Goal: Task Accomplishment & Management: Use online tool/utility

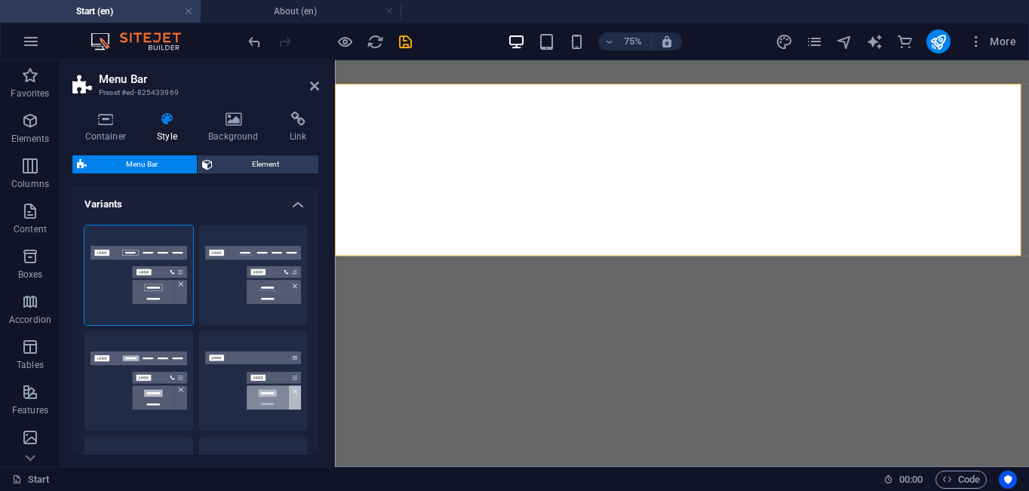
select select "rem"
select select "sticky_menu"
select select "px"
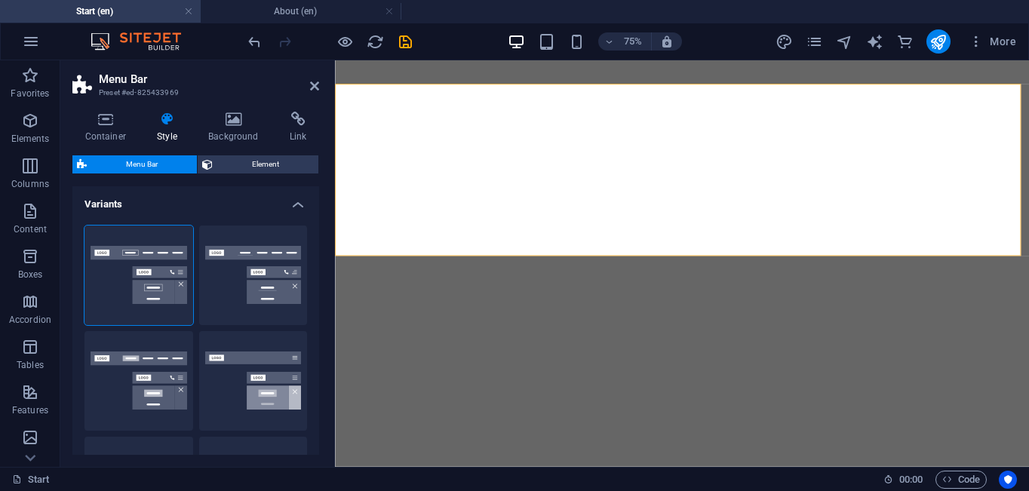
select select "px"
select select "hover_box_bottom"
select select "px"
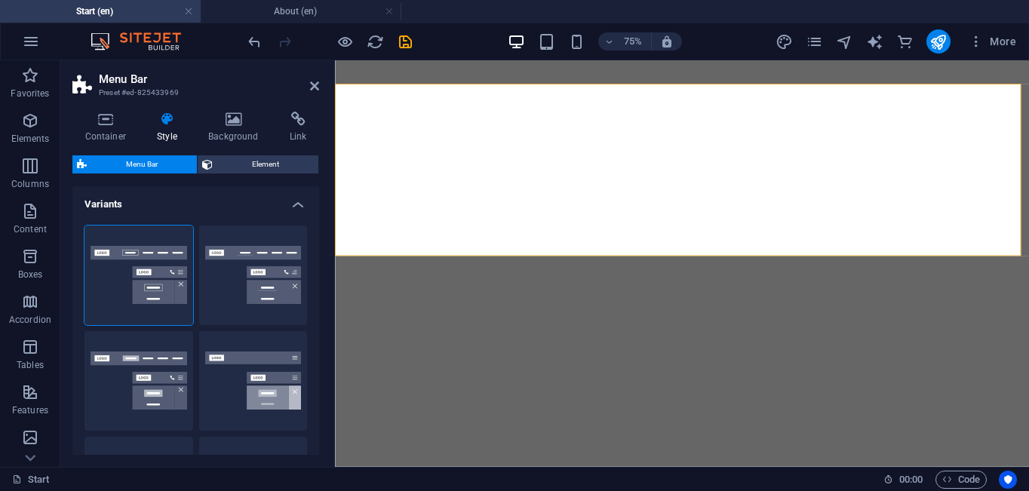
select select "rem"
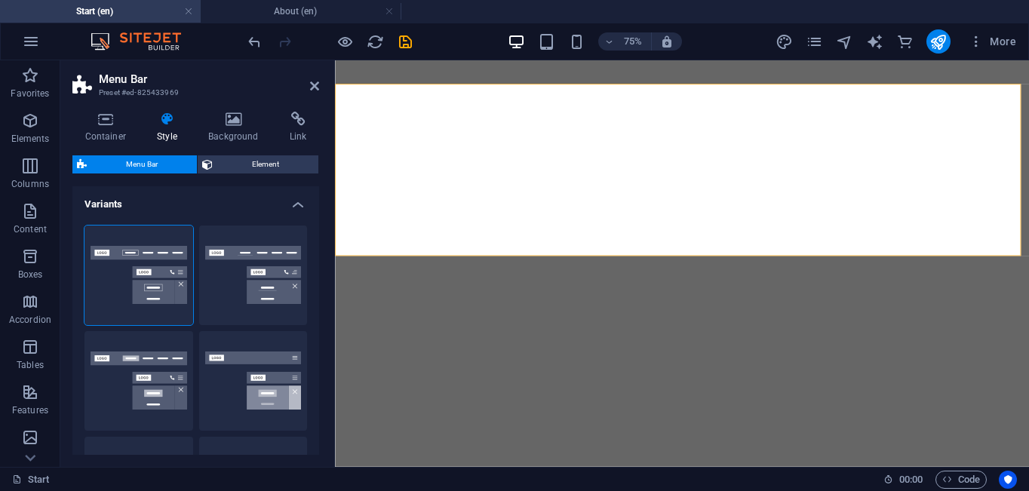
select select "rem"
select select "px"
select select "300"
select select "px"
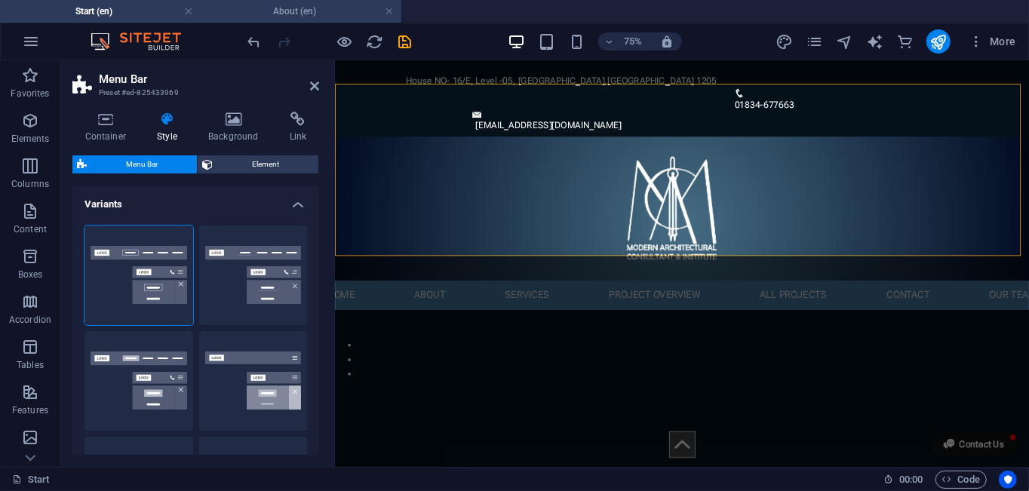
scroll to position [453, 0]
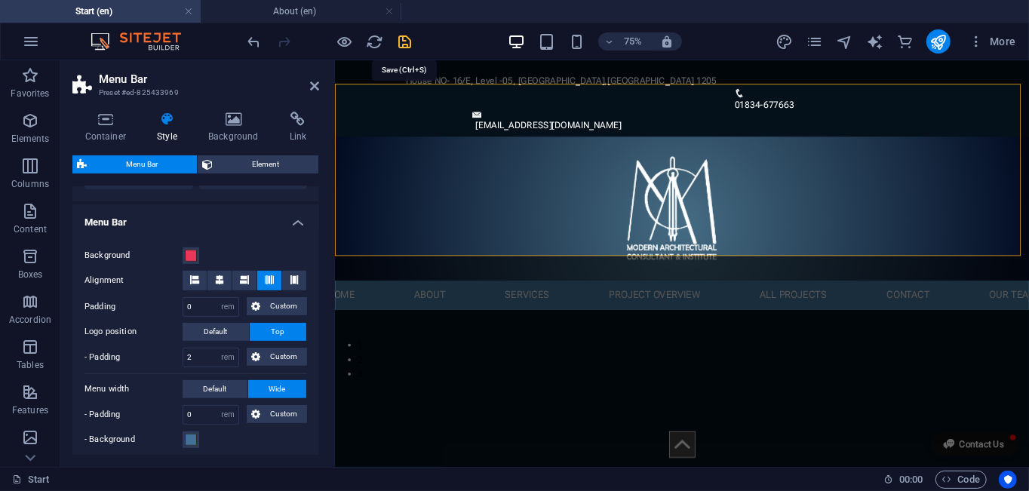
click at [409, 39] on icon "save" at bounding box center [405, 41] width 17 height 17
select select "rem"
select select "sticky_menu"
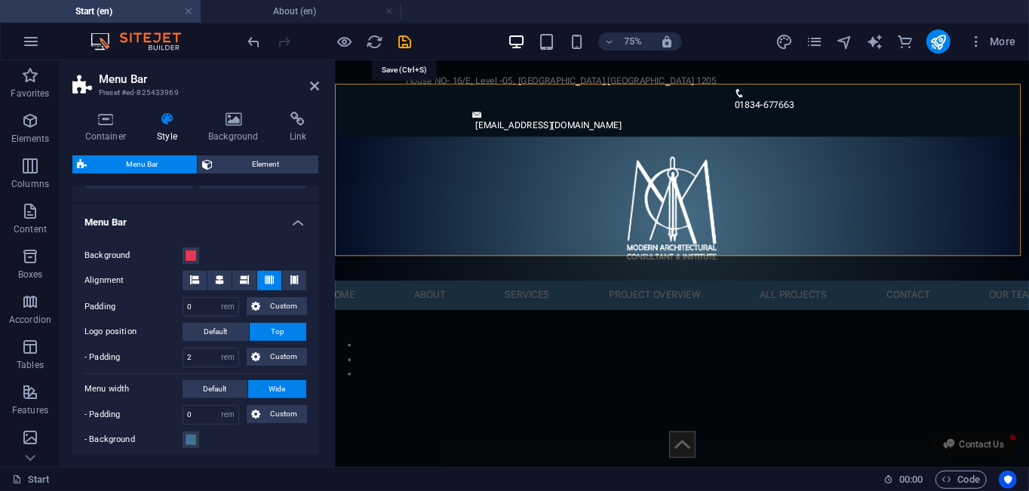
select select "px"
select select "hover_box_bottom"
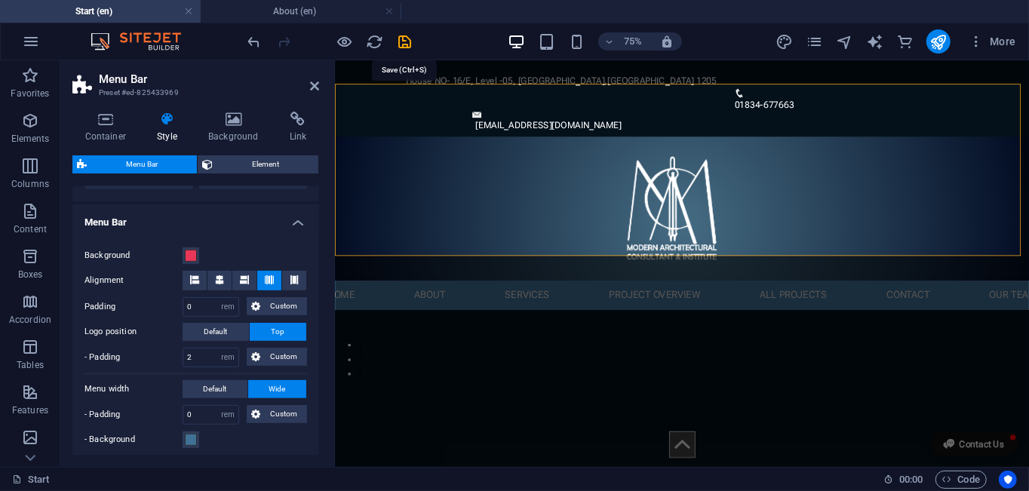
select select "px"
select select "rem"
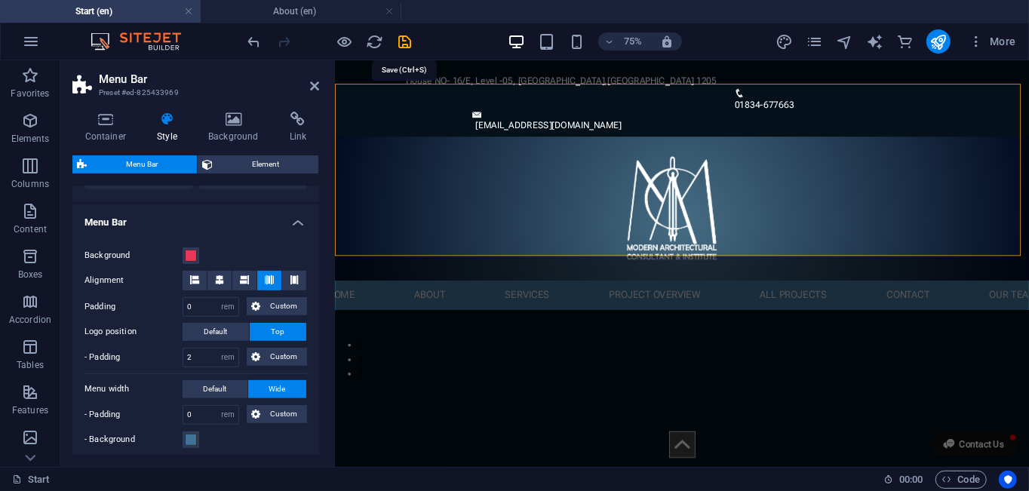
select select "rem"
select select "px"
select select "300"
select select "px"
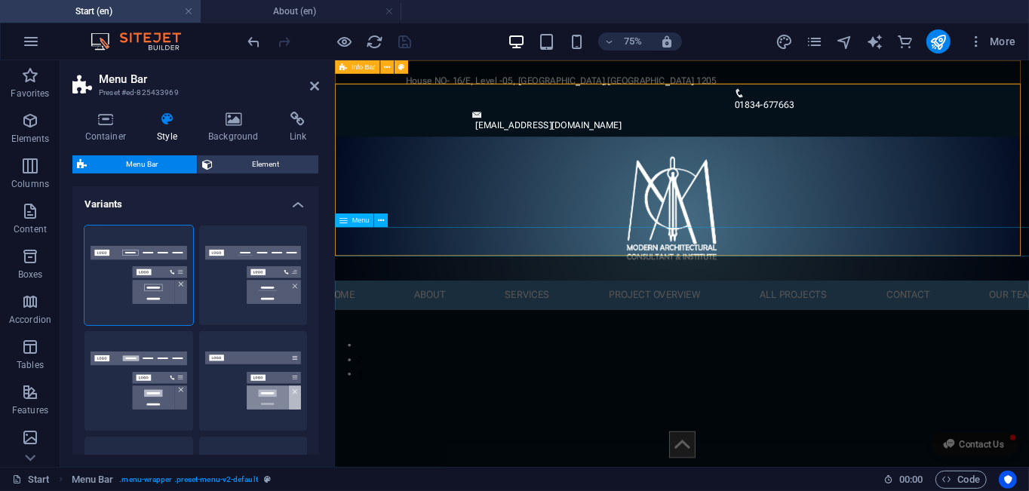
click at [362, 224] on div "Menu" at bounding box center [354, 220] width 38 height 14
select select "rem"
select select "px"
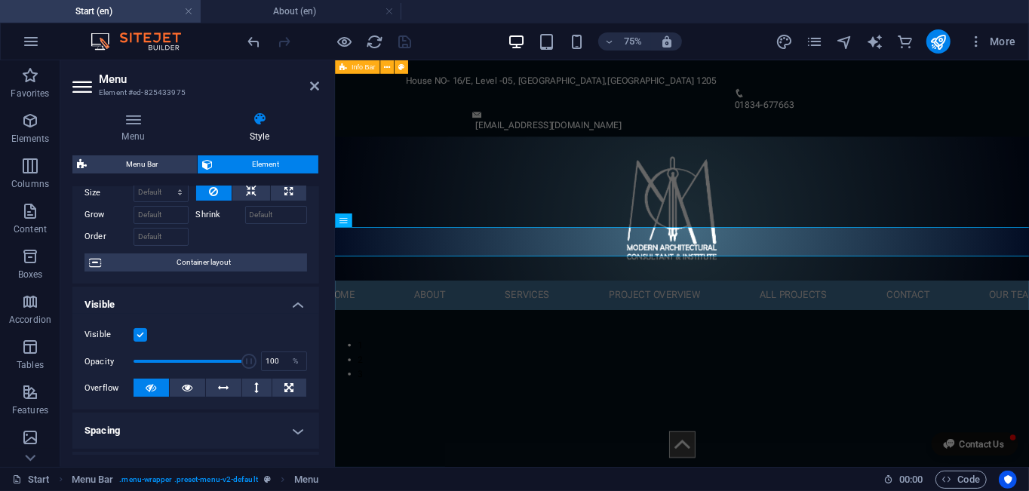
scroll to position [302, 0]
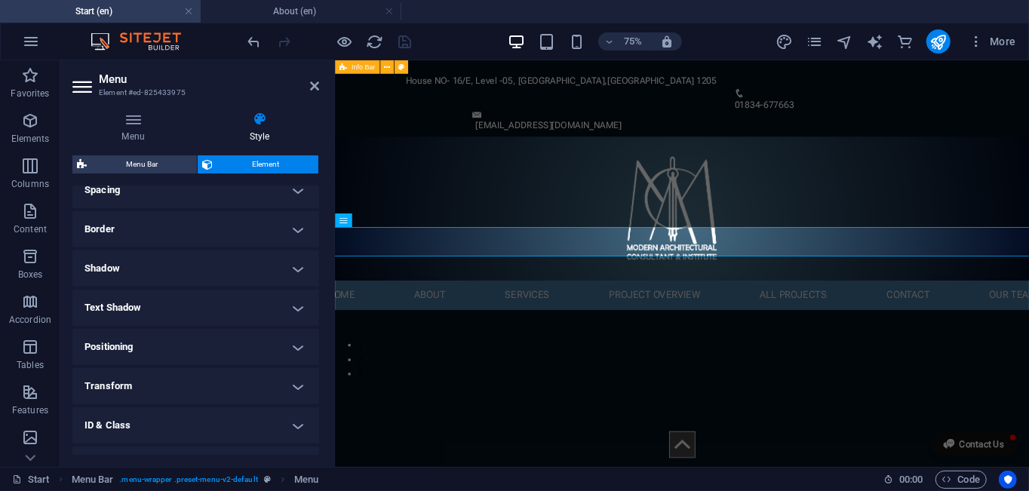
click at [293, 384] on h4 "Transform" at bounding box center [195, 386] width 247 height 36
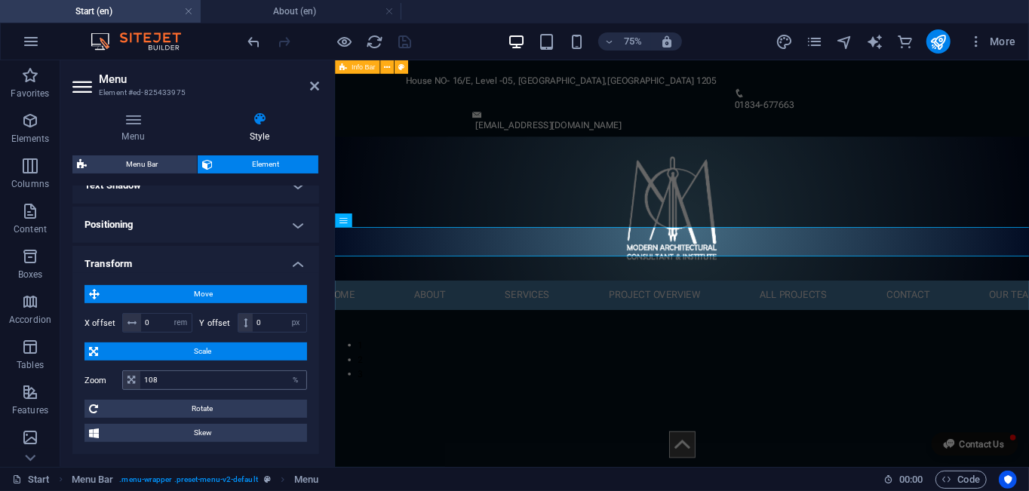
scroll to position [453, 0]
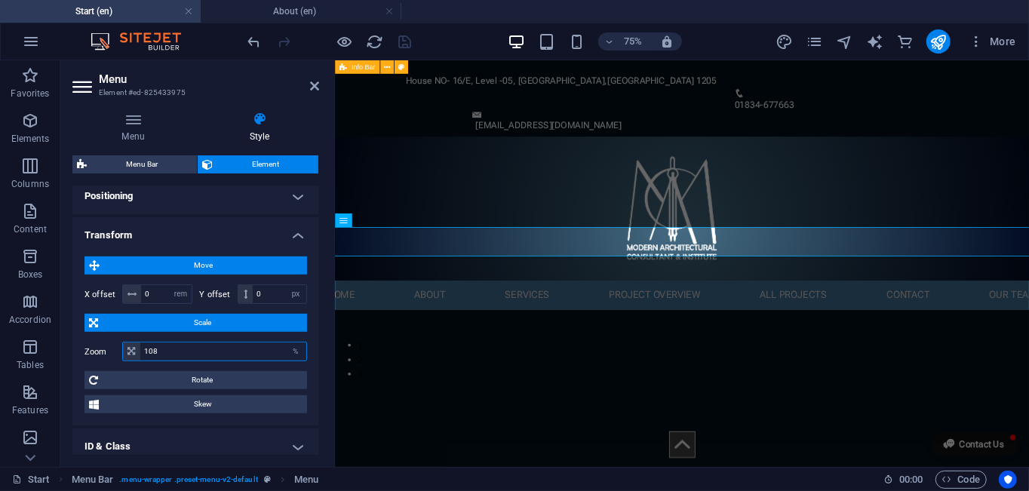
drag, startPoint x: 186, startPoint y: 349, endPoint x: 76, endPoint y: 343, distance: 109.6
click at [76, 343] on div "Move X offset 0 px rem % em vh vw Y offset 0 px rem % em vh vw Scale Zoom 108 %…" at bounding box center [195, 334] width 247 height 181
type input "100"
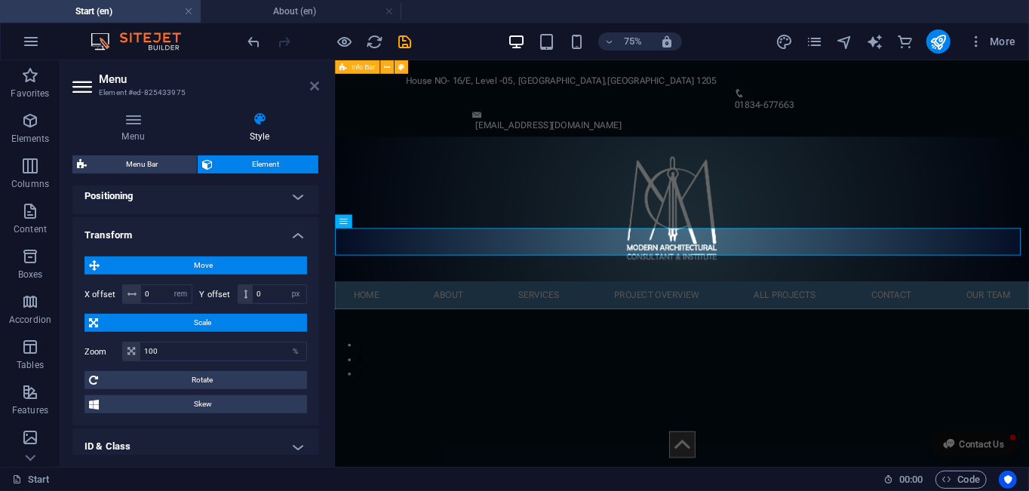
click at [312, 82] on icon at bounding box center [314, 86] width 9 height 12
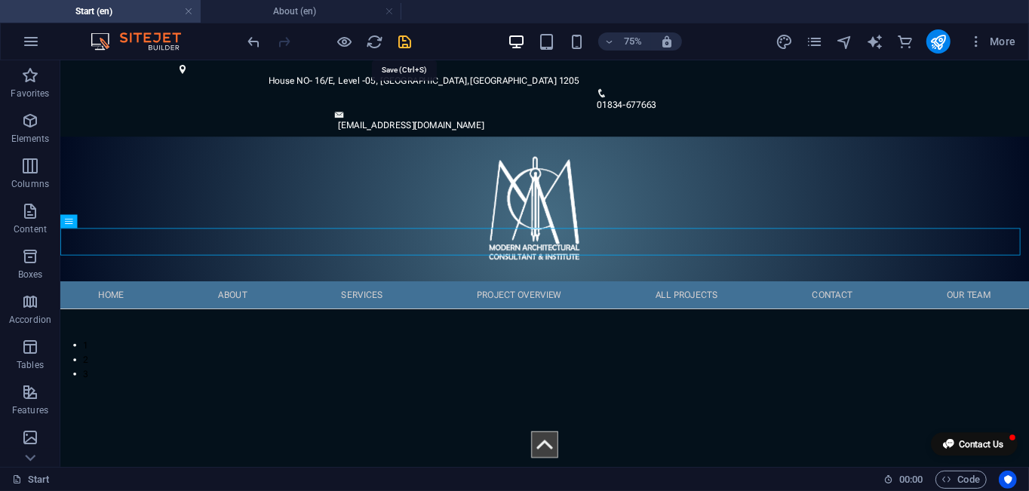
drag, startPoint x: 406, startPoint y: 42, endPoint x: 91, endPoint y: 12, distance: 316.8
click at [406, 42] on icon "save" at bounding box center [405, 41] width 17 height 17
select select "rem"
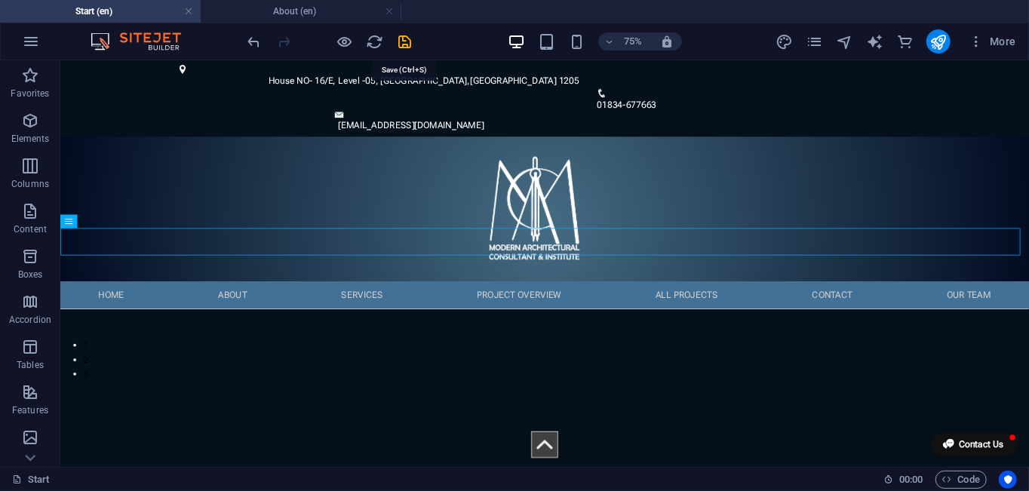
select select "sticky_menu"
select select "px"
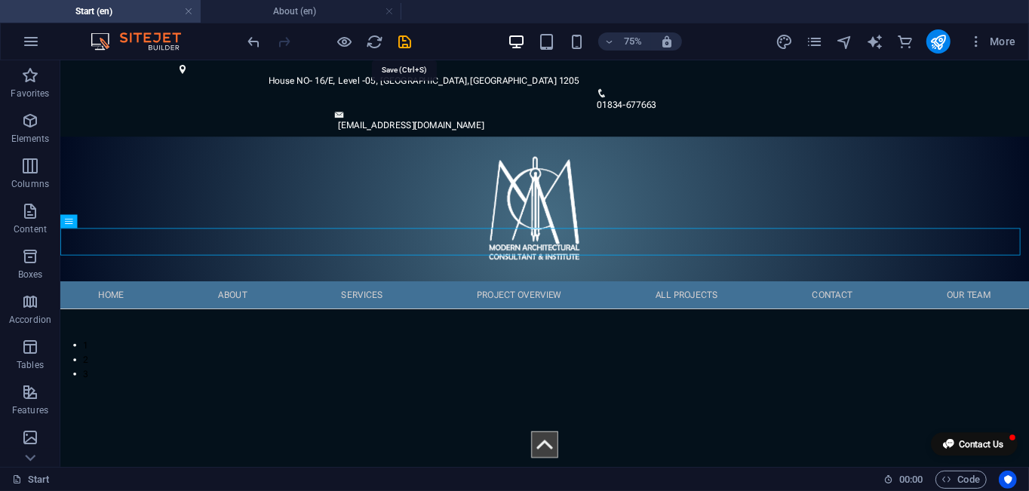
select select "hover_box_bottom"
select select "px"
select select "rem"
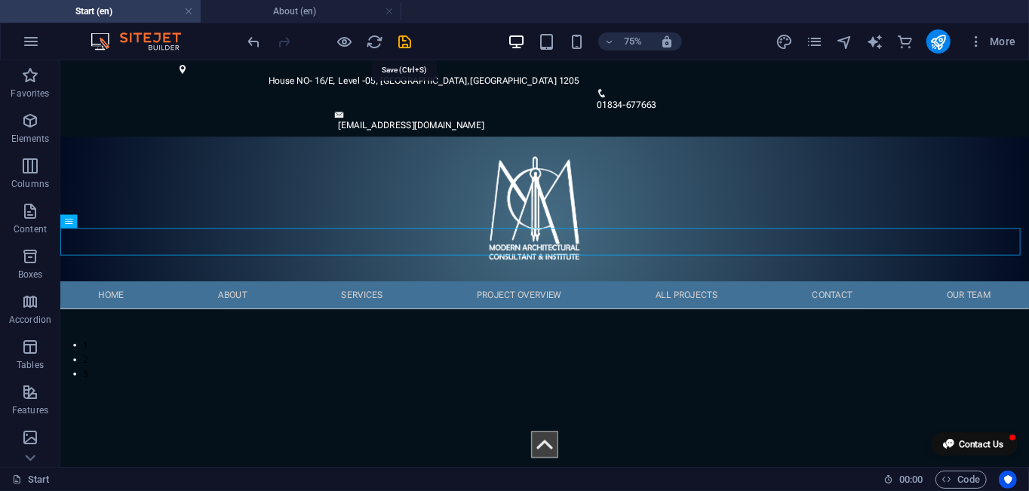
select select "rem"
select select "px"
select select "300"
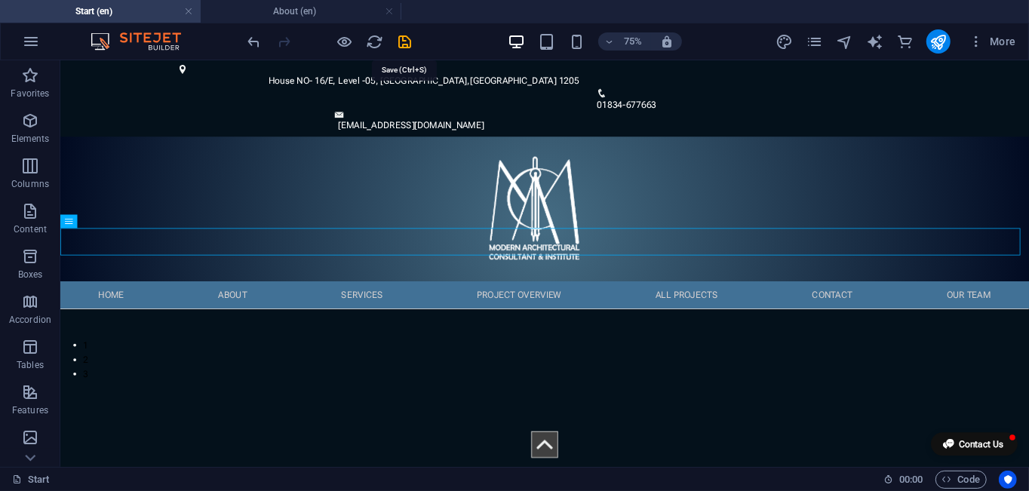
select select "px"
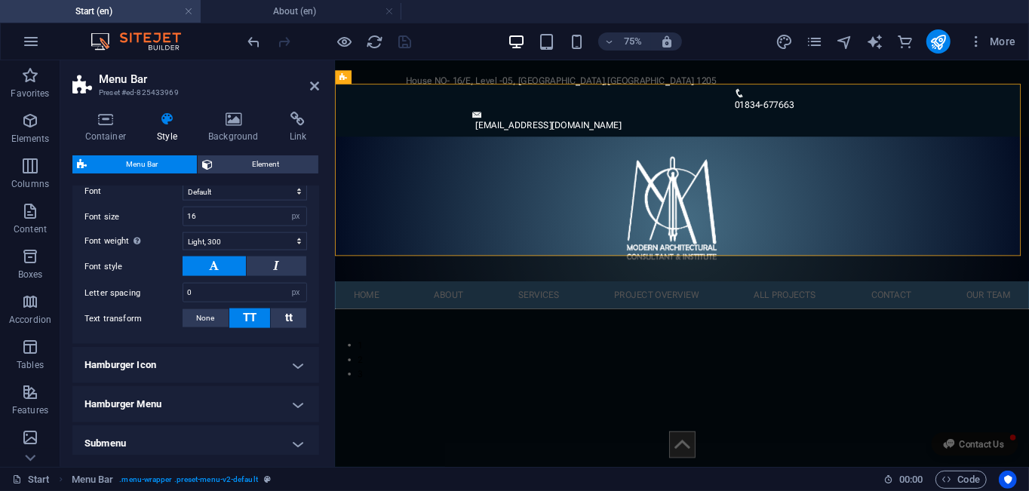
scroll to position [1390, 0]
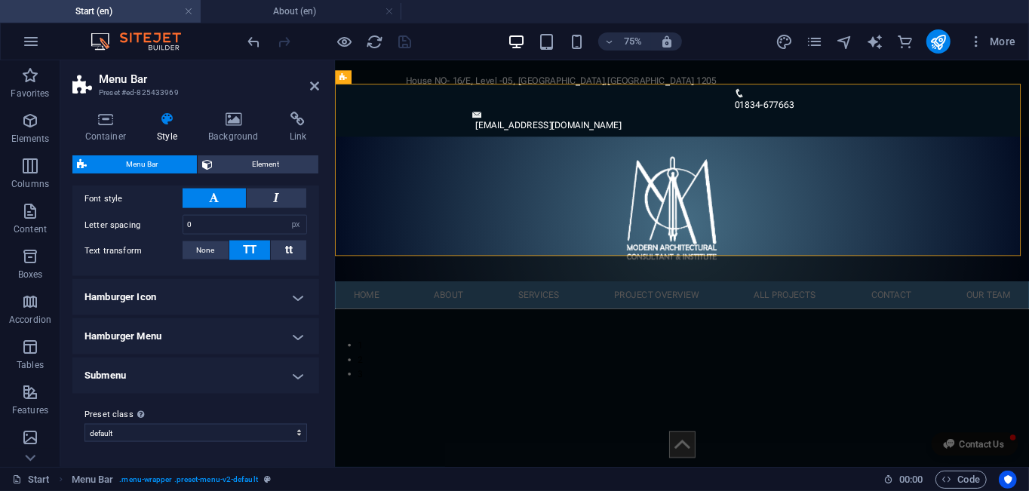
click at [278, 325] on h4 "Hamburger Menu" at bounding box center [195, 336] width 247 height 36
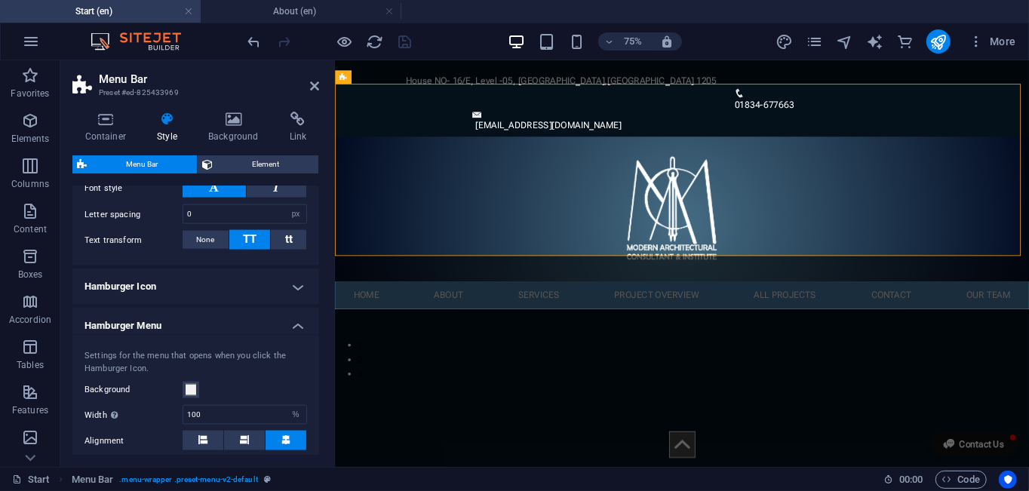
click at [278, 325] on h4 "Hamburger Menu" at bounding box center [195, 321] width 247 height 27
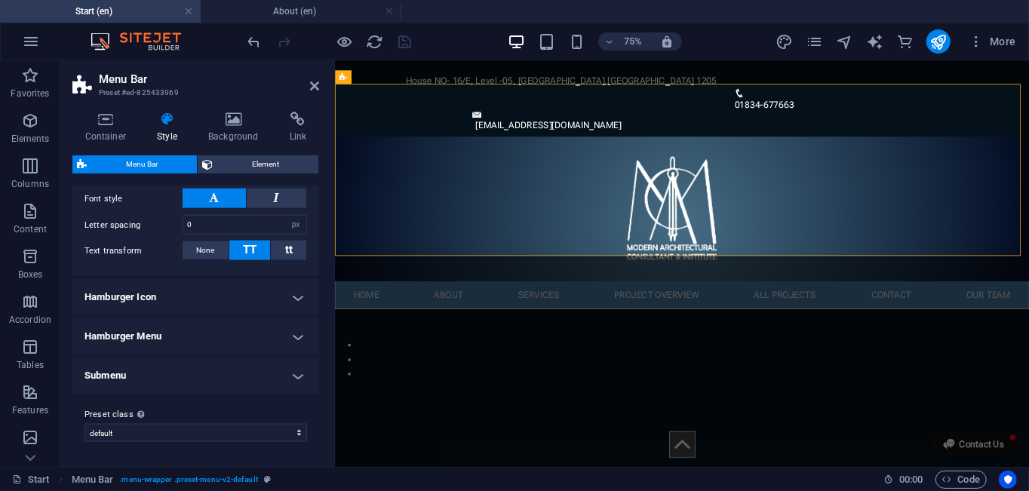
click at [283, 297] on h4 "Hamburger Icon" at bounding box center [195, 297] width 247 height 36
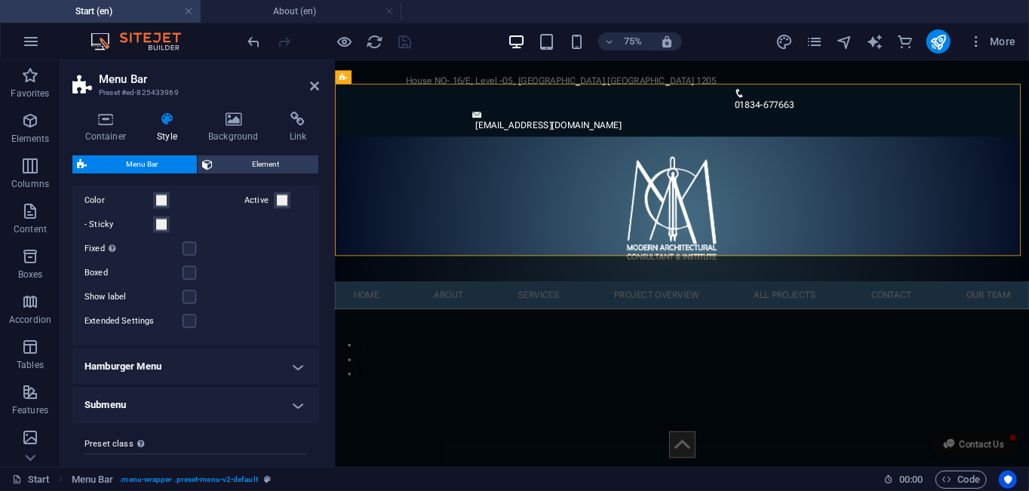
scroll to position [1630, 0]
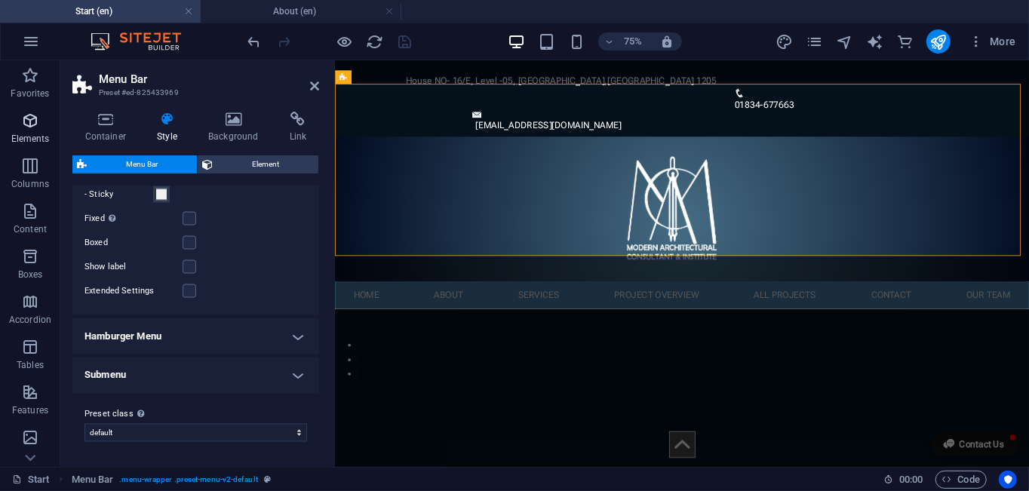
click at [21, 126] on icon "button" at bounding box center [30, 121] width 18 height 18
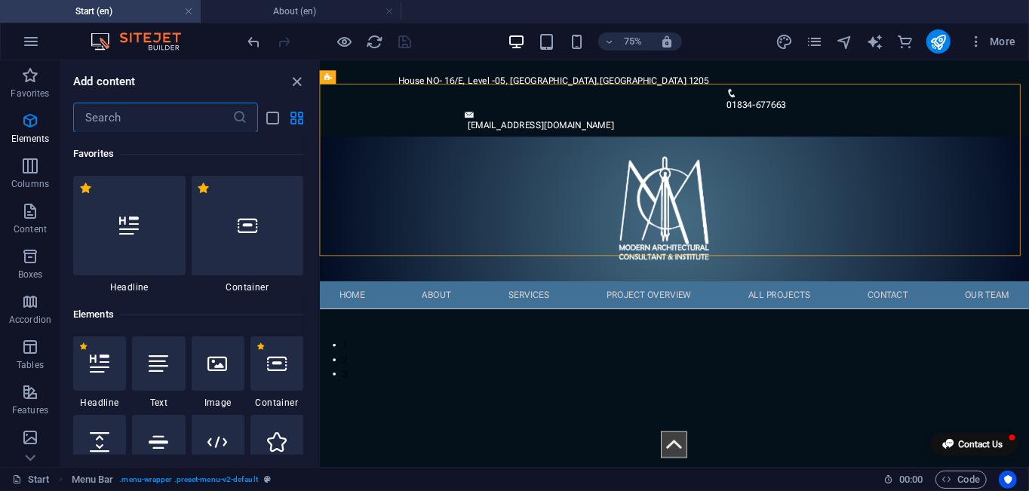
scroll to position [160, 0]
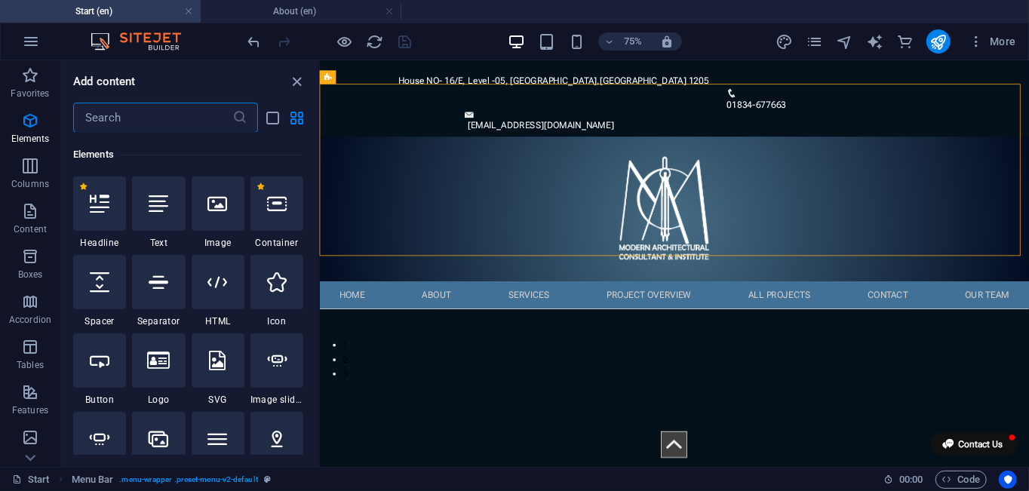
click at [155, 119] on input "text" at bounding box center [152, 118] width 159 height 30
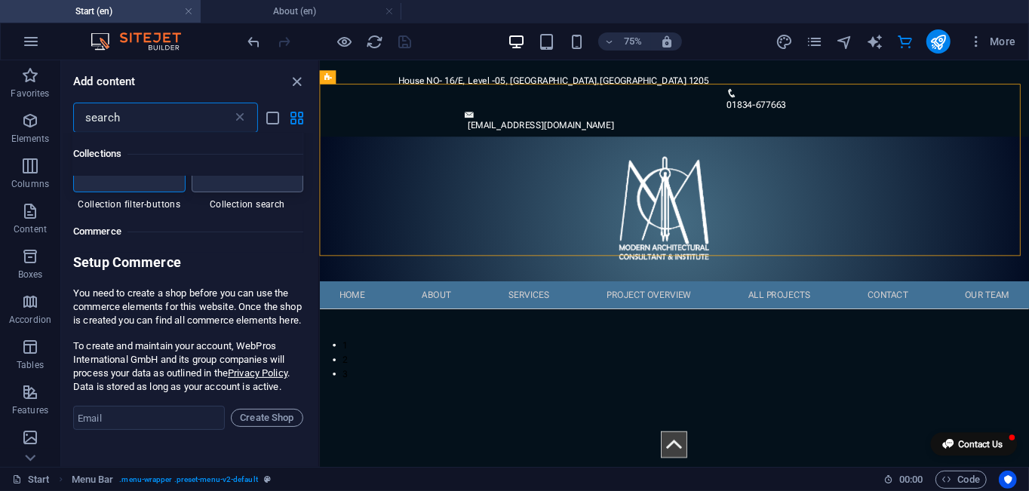
scroll to position [0, 0]
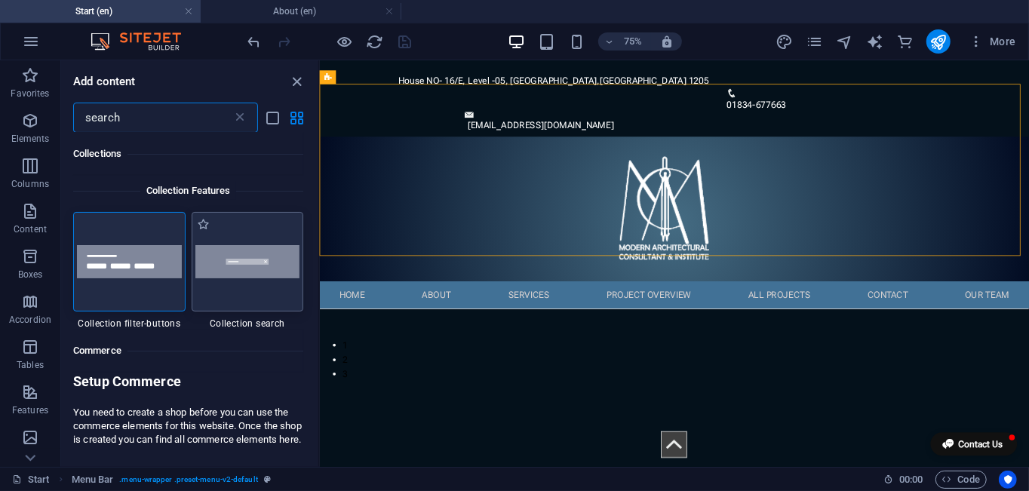
type input "search"
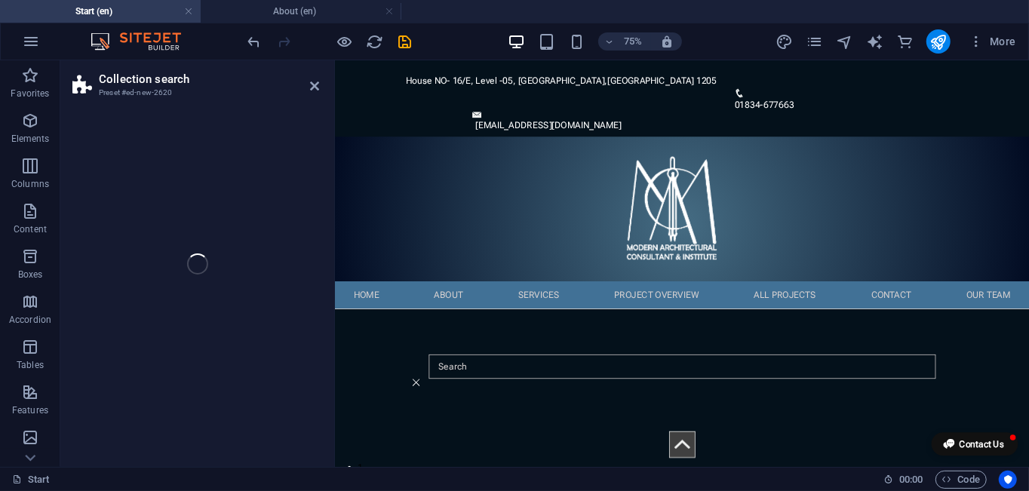
select select "px"
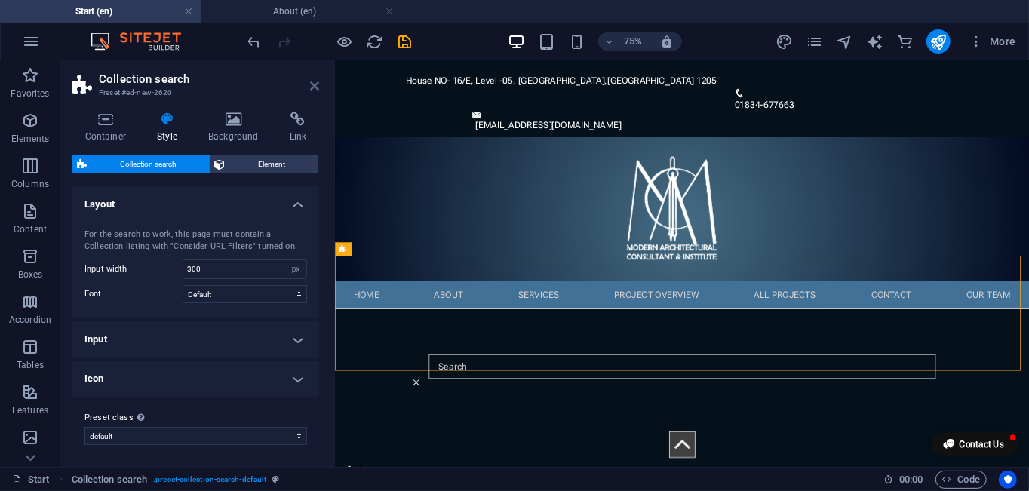
drag, startPoint x: 315, startPoint y: 88, endPoint x: 367, endPoint y: 74, distance: 54.0
click at [315, 88] on icon at bounding box center [314, 86] width 9 height 12
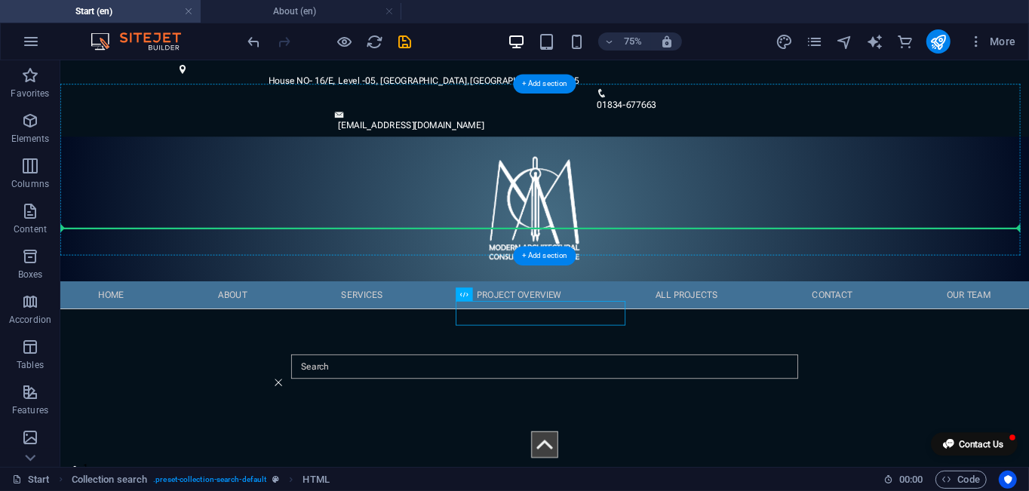
drag, startPoint x: 530, startPoint y: 358, endPoint x: 1046, endPoint y: 294, distance: 519.1
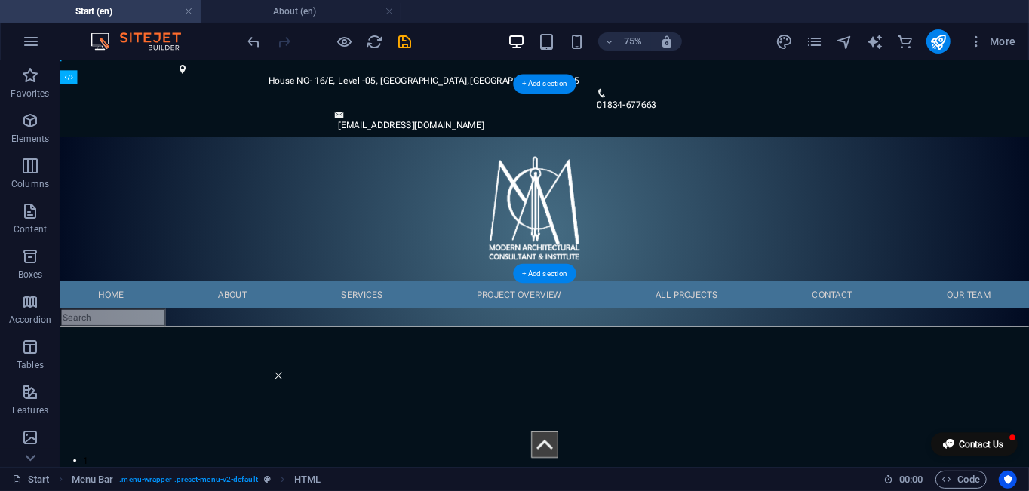
drag, startPoint x: 138, startPoint y: 281, endPoint x: 1312, endPoint y: 316, distance: 1174.3
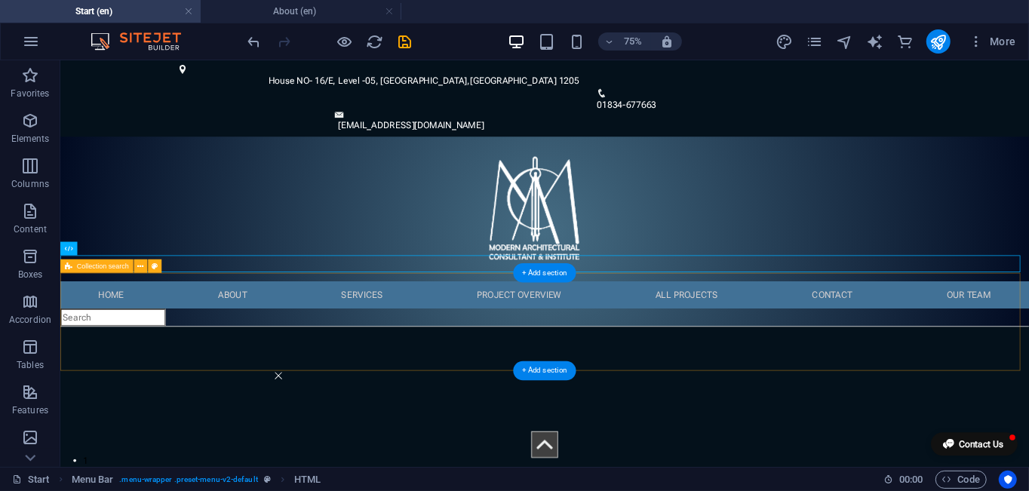
click at [373, 434] on div at bounding box center [706, 480] width 1292 height 131
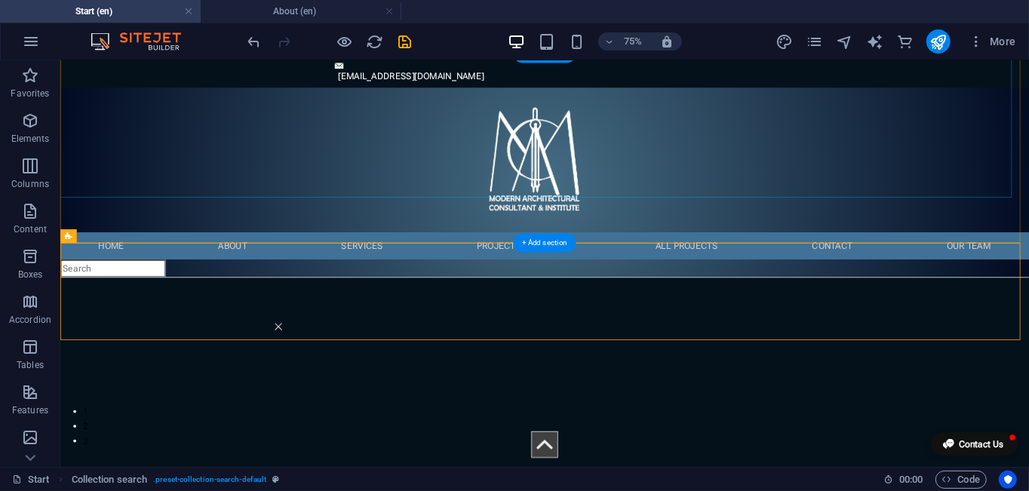
scroll to position [75, 0]
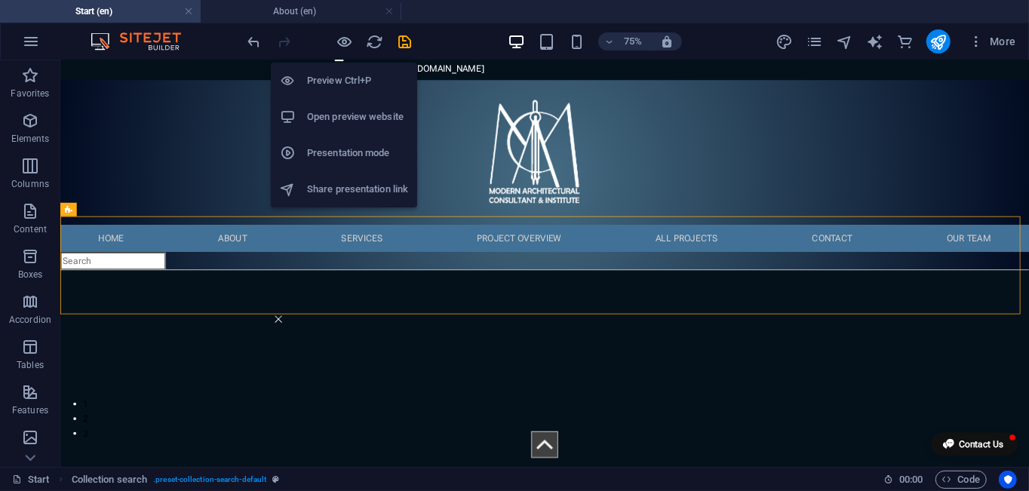
click at [335, 74] on h6 "Preview Ctrl+P" at bounding box center [357, 81] width 101 height 18
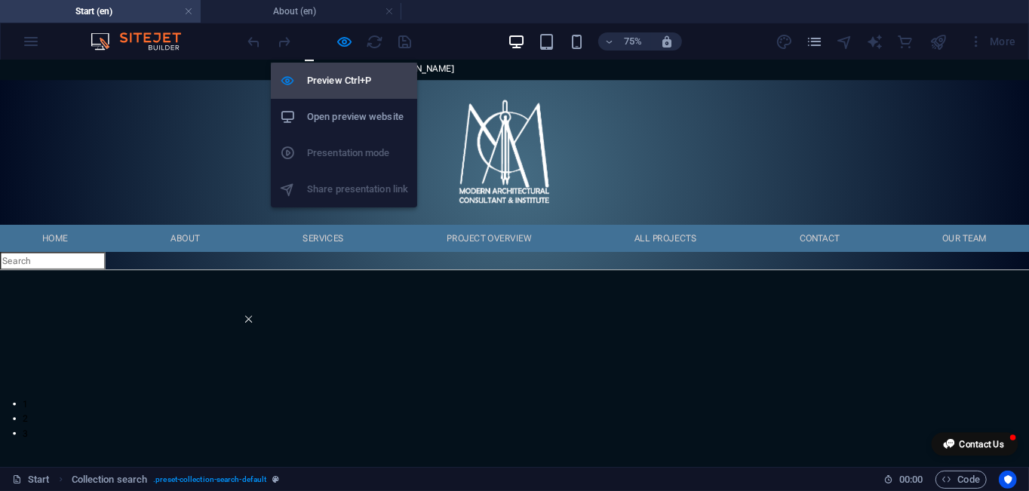
click at [343, 66] on li "Preview Ctrl+P" at bounding box center [344, 81] width 146 height 36
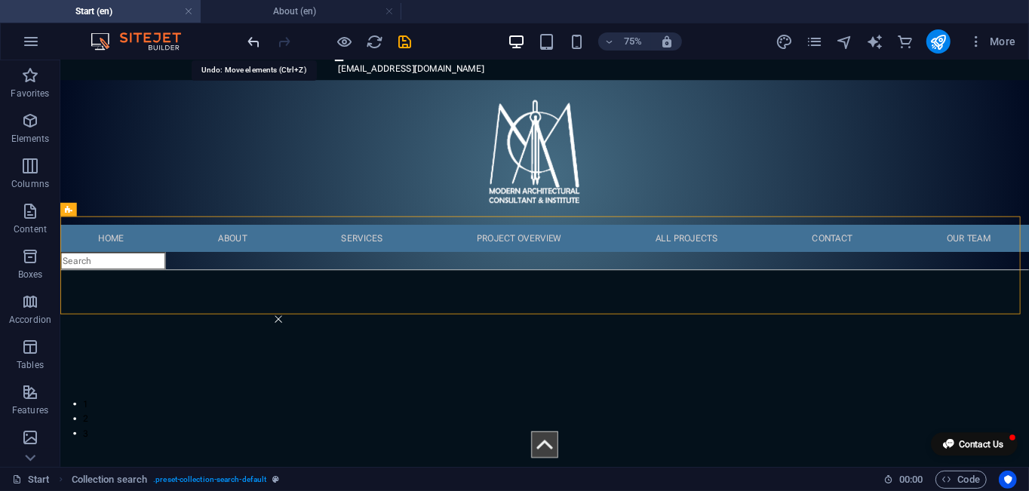
click at [251, 44] on icon "undo" at bounding box center [254, 41] width 17 height 17
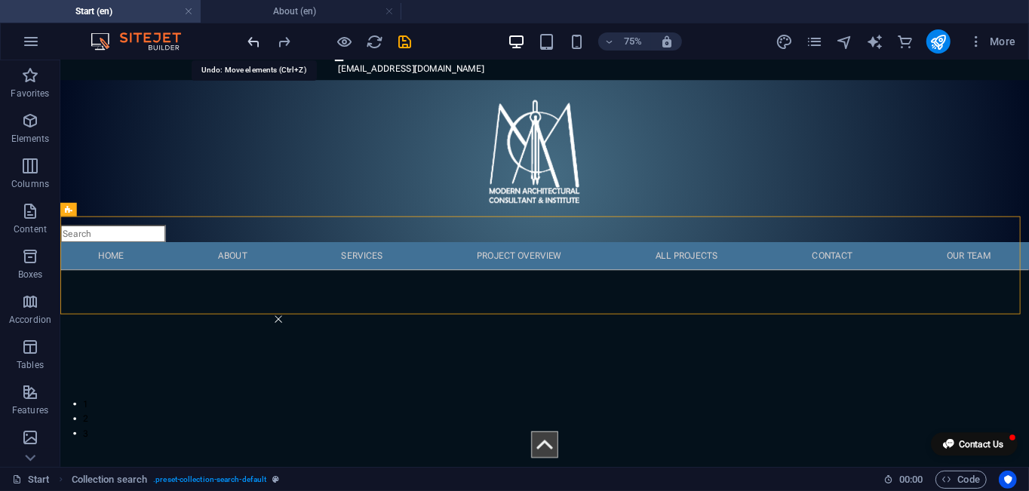
click at [251, 44] on icon "undo" at bounding box center [254, 41] width 17 height 17
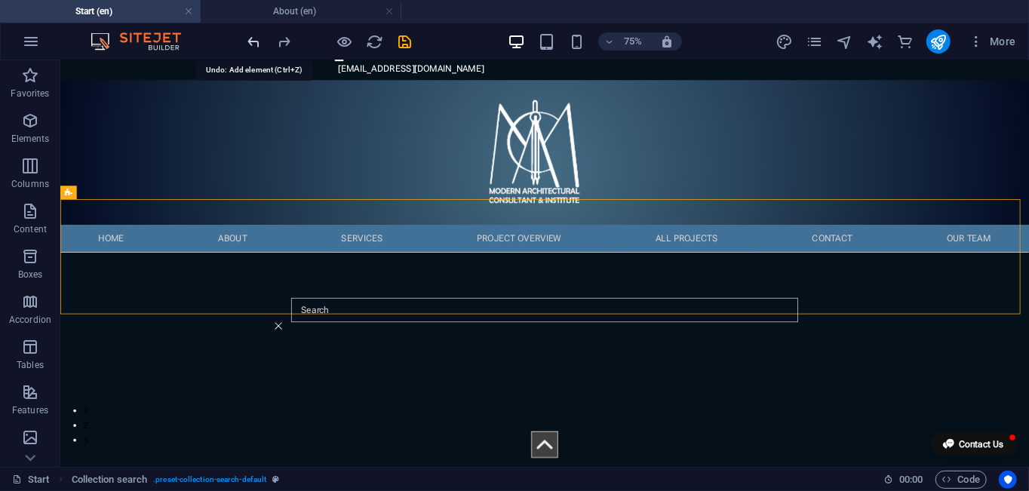
click at [251, 44] on icon "undo" at bounding box center [254, 41] width 17 height 17
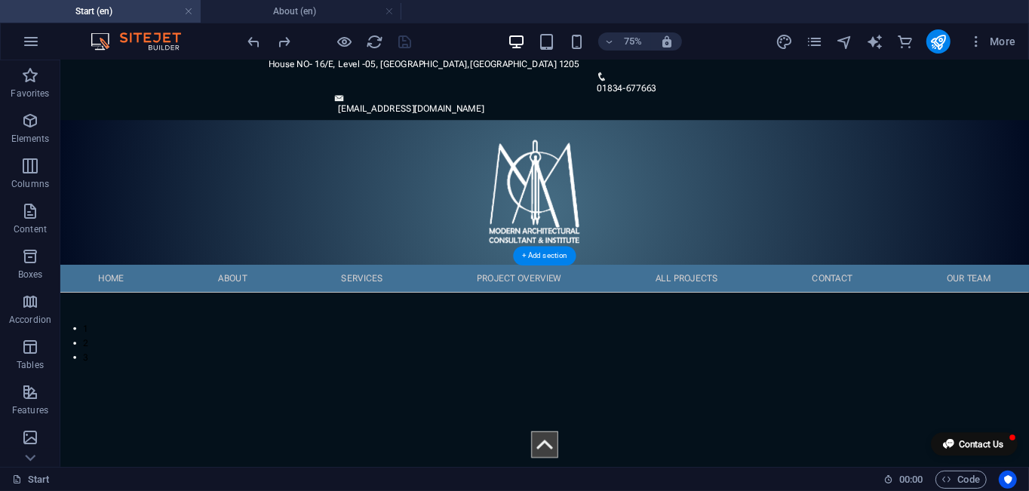
scroll to position [0, 0]
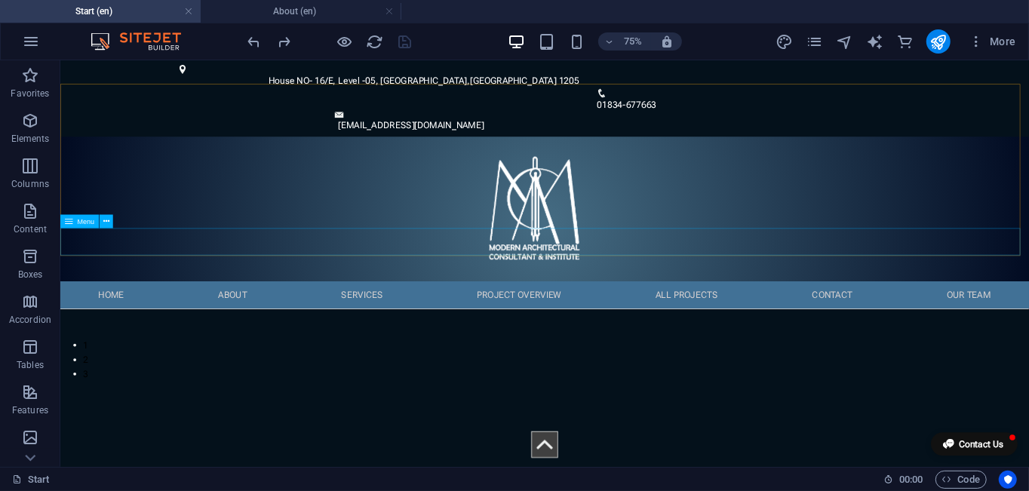
click at [81, 226] on div "Menu" at bounding box center [79, 222] width 38 height 14
select select "rem"
select select "px"
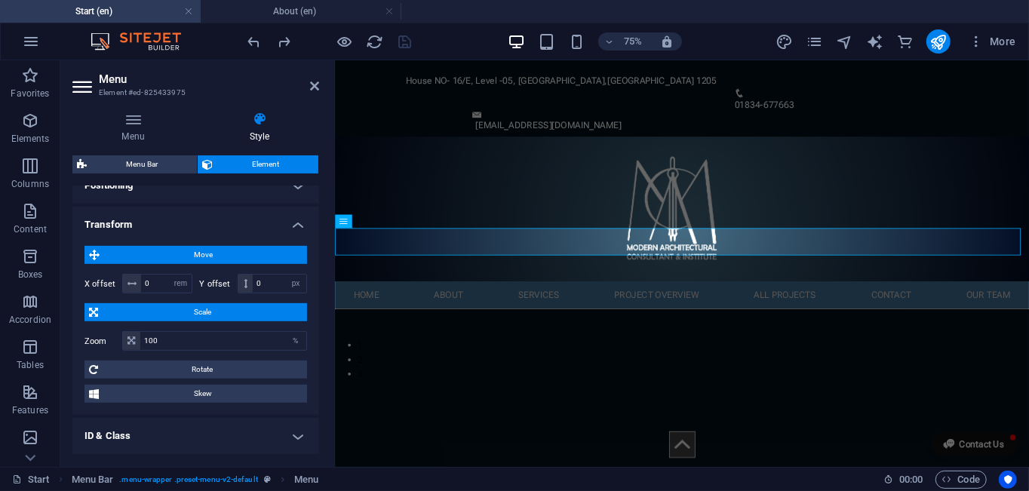
scroll to position [388, 0]
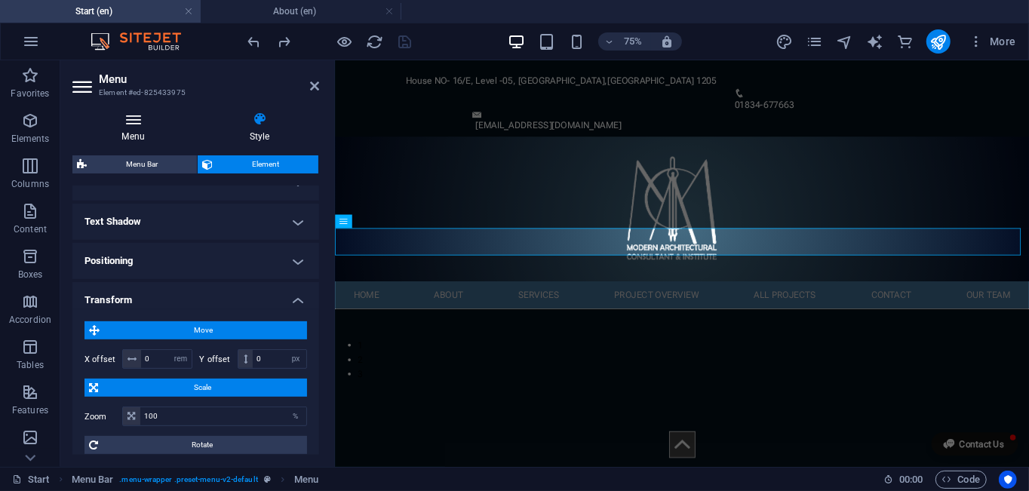
click at [142, 127] on h4 "Menu" at bounding box center [135, 128] width 127 height 32
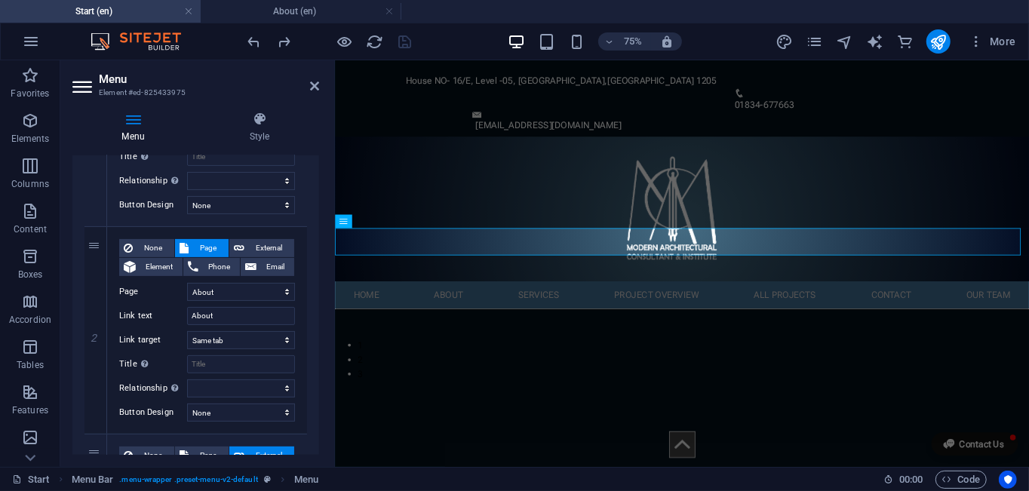
scroll to position [0, 0]
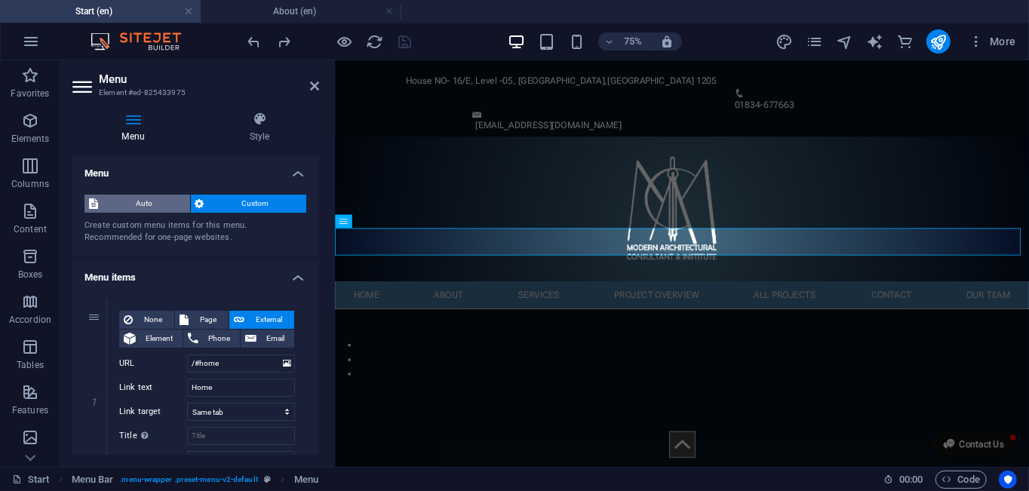
click at [161, 201] on span "Auto" at bounding box center [144, 204] width 83 height 18
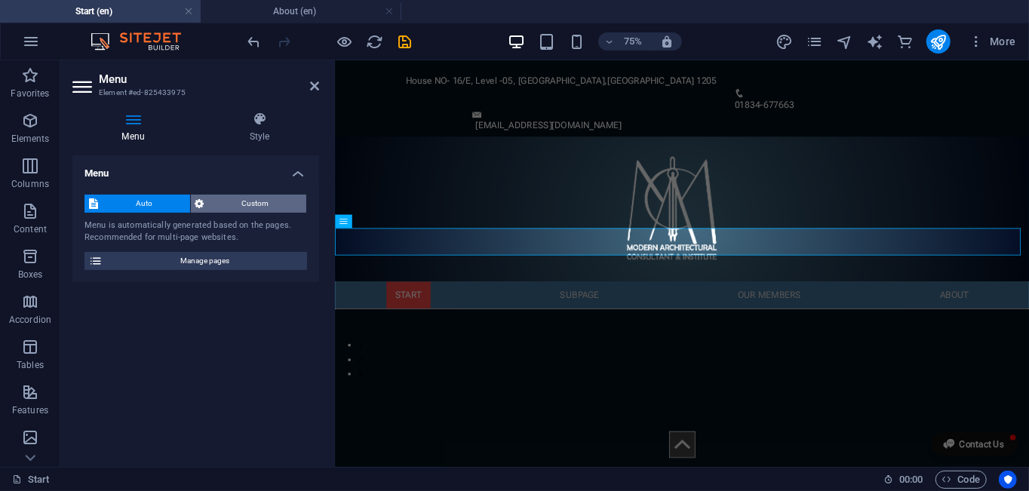
click at [237, 200] on span "Custom" at bounding box center [256, 204] width 94 height 18
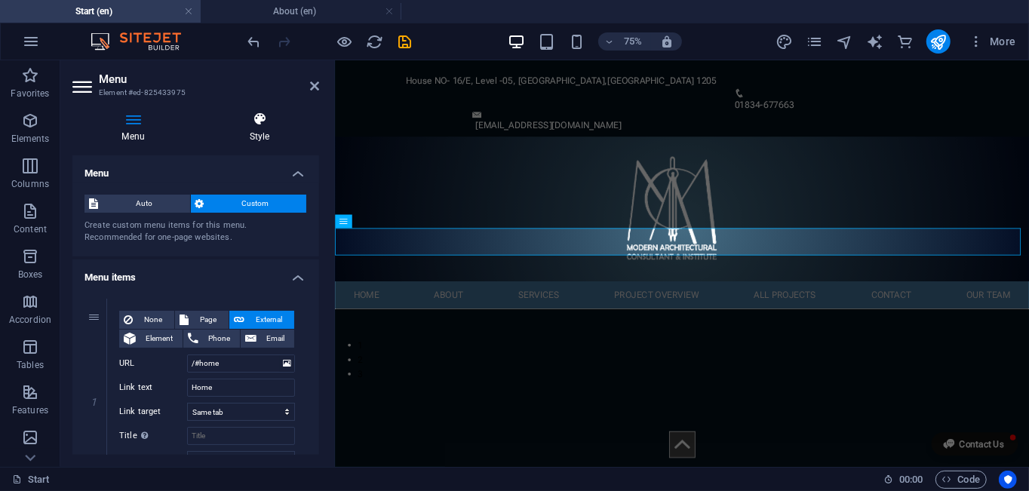
click at [272, 127] on h4 "Style" at bounding box center [259, 128] width 119 height 32
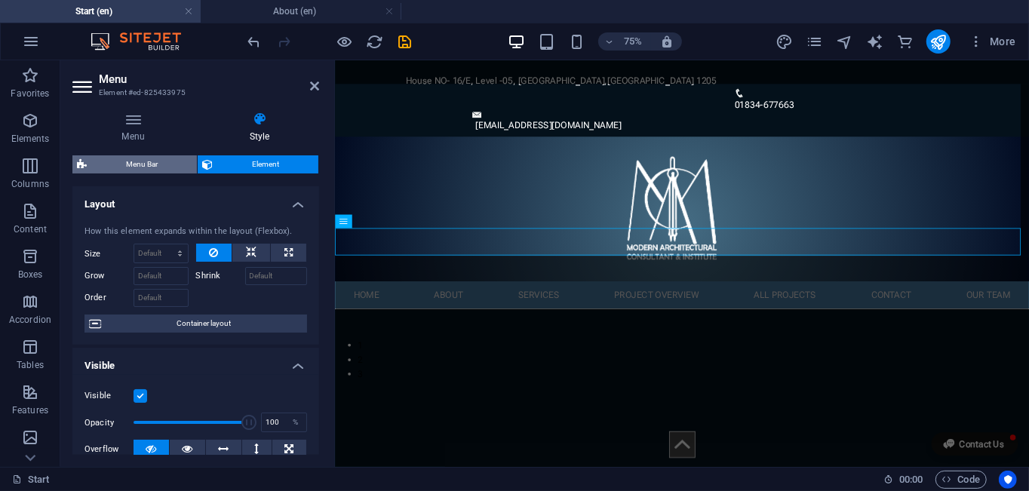
click at [142, 158] on span "Menu Bar" at bounding box center [141, 164] width 101 height 18
select select "rem"
select select "sticky_menu"
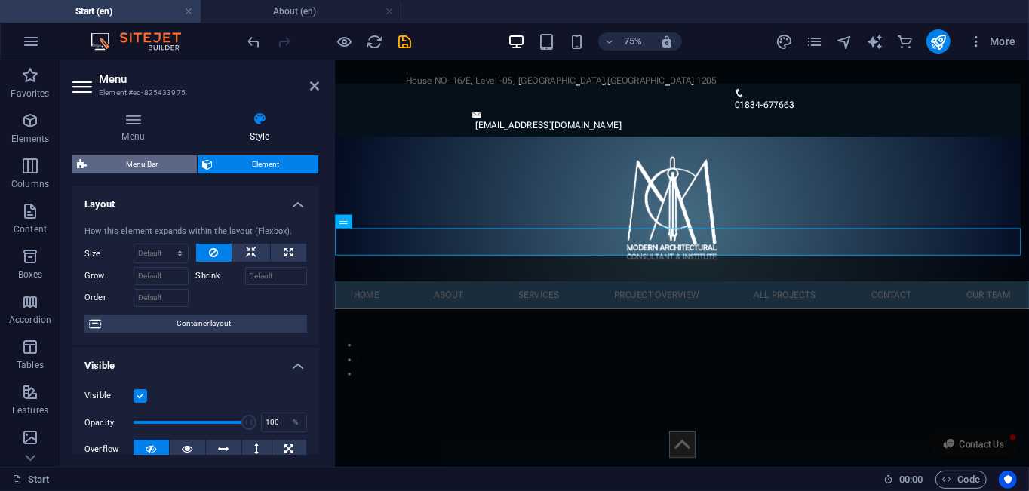
select select "px"
select select "hover_box_bottom"
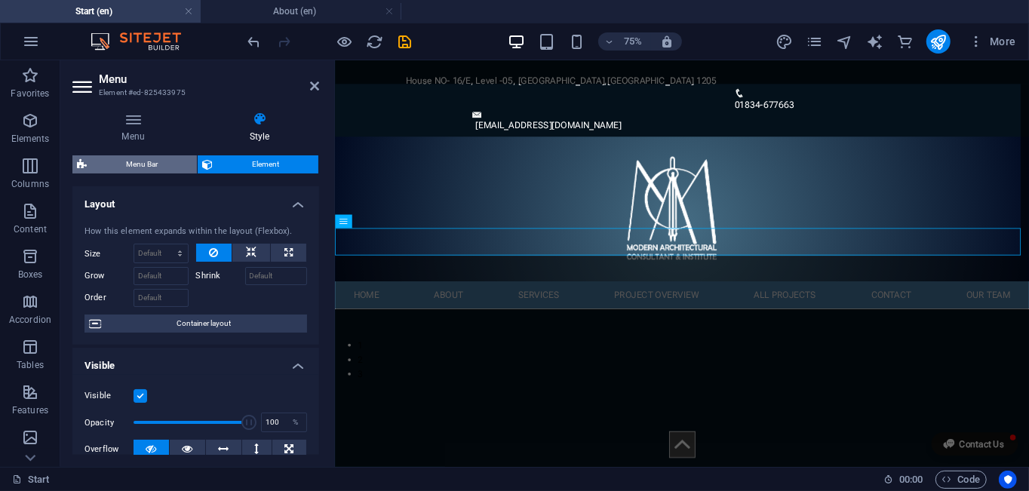
select select "px"
select select "rem"
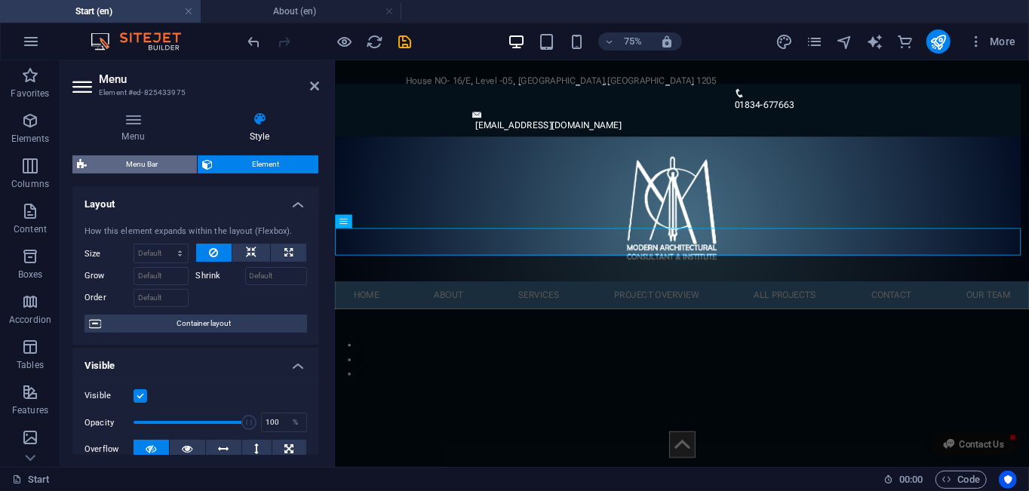
select select "rem"
select select "px"
select select "300"
select select "px"
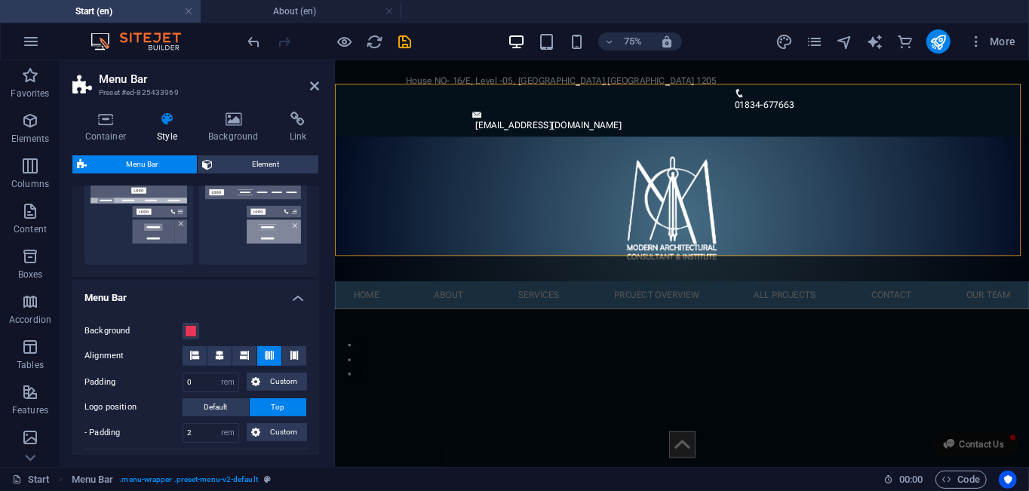
scroll to position [453, 0]
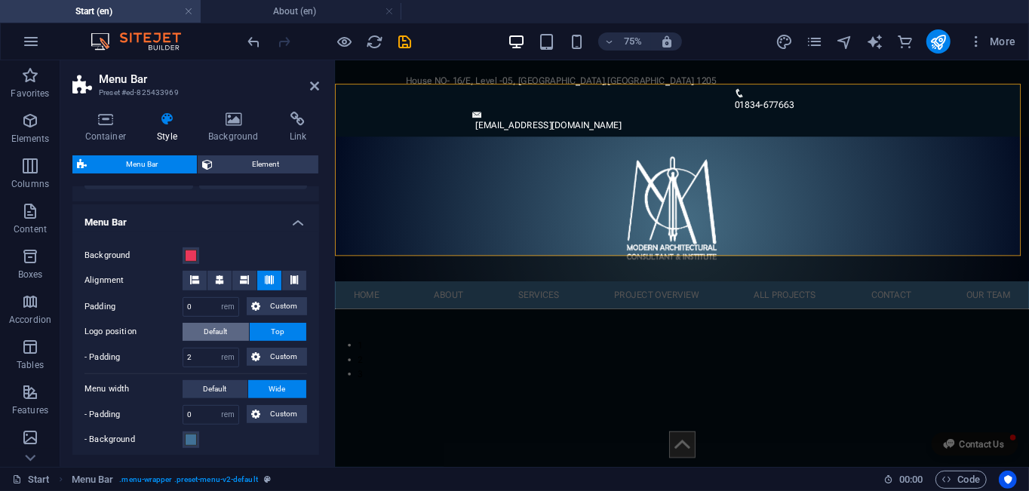
click at [216, 332] on span "Default" at bounding box center [215, 332] width 23 height 18
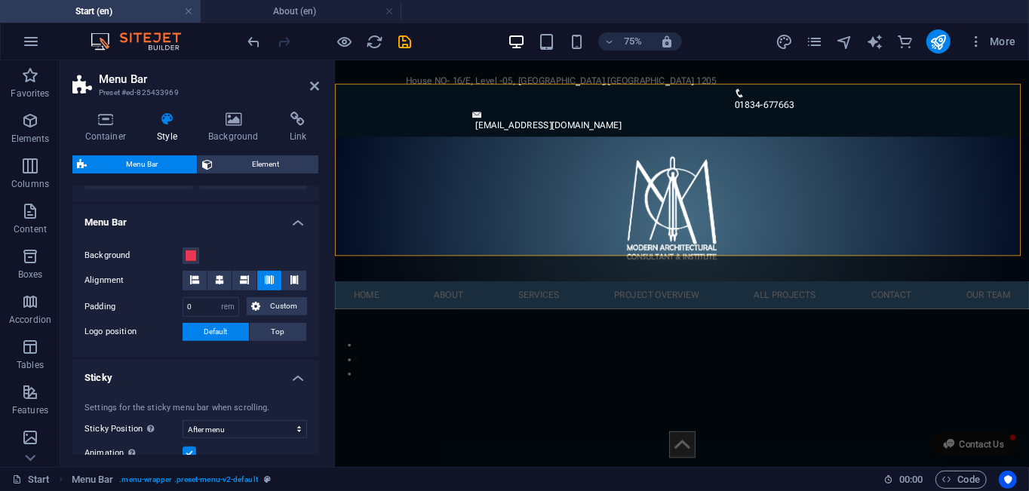
click at [306, 346] on div "Background Alignment Padding 0 px rem % vh vw Custom Custom 0 px rem % vh vw 0 …" at bounding box center [195, 294] width 253 height 125
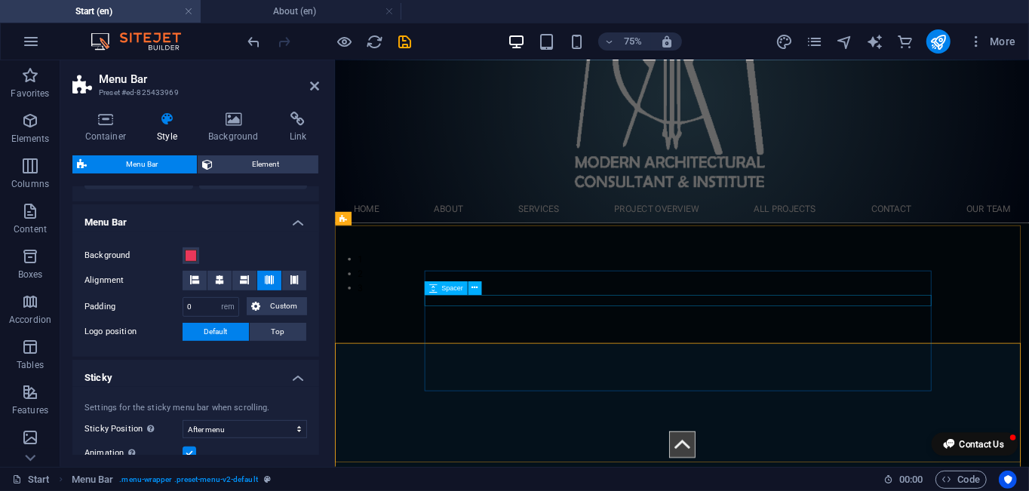
scroll to position [0, 0]
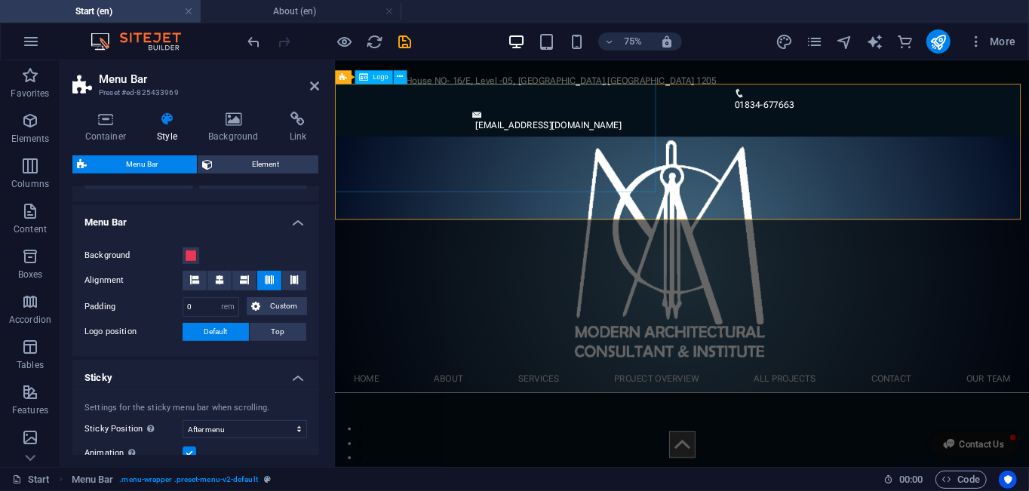
click at [538, 180] on div at bounding box center [786, 313] width 926 height 305
select select "%"
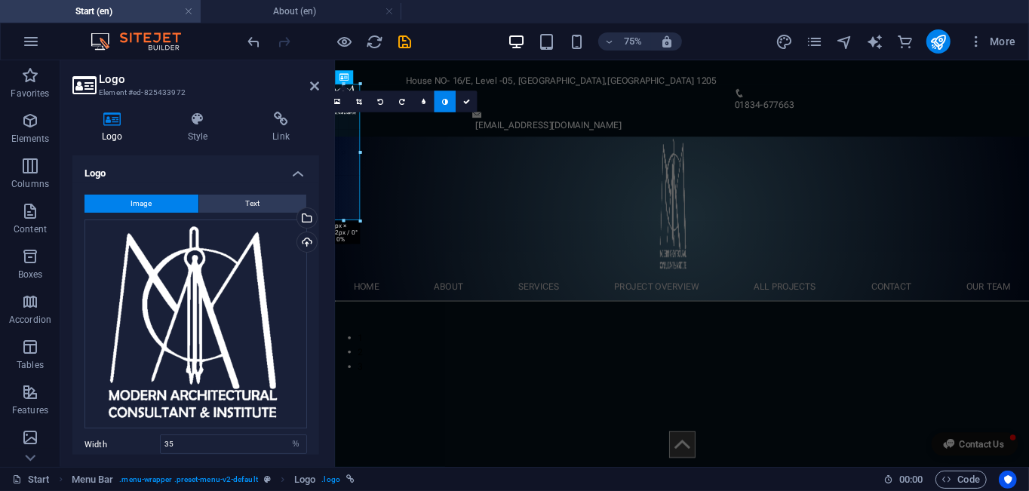
drag, startPoint x: 549, startPoint y: 192, endPoint x: 441, endPoint y: 93, distance: 147.4
type input "59"
select select "px"
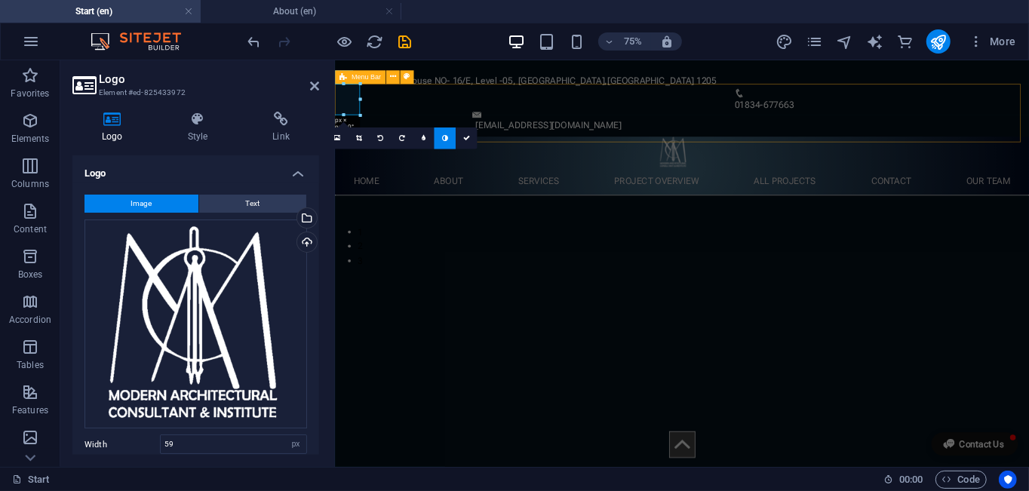
drag, startPoint x: 695, startPoint y: 159, endPoint x: 443, endPoint y: 112, distance: 256.3
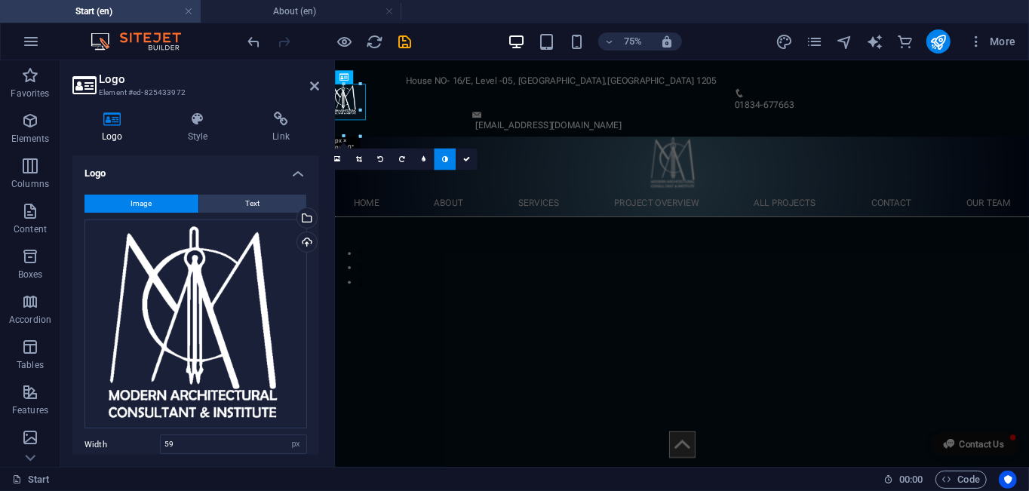
drag, startPoint x: 359, startPoint y: 115, endPoint x: 90, endPoint y: 89, distance: 270.6
type input "90"
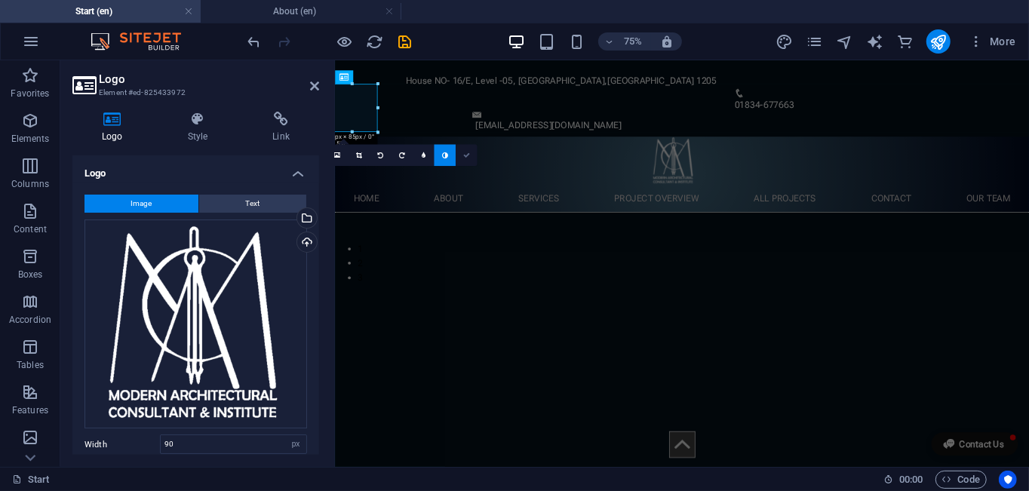
click at [464, 158] on link at bounding box center [467, 155] width 22 height 22
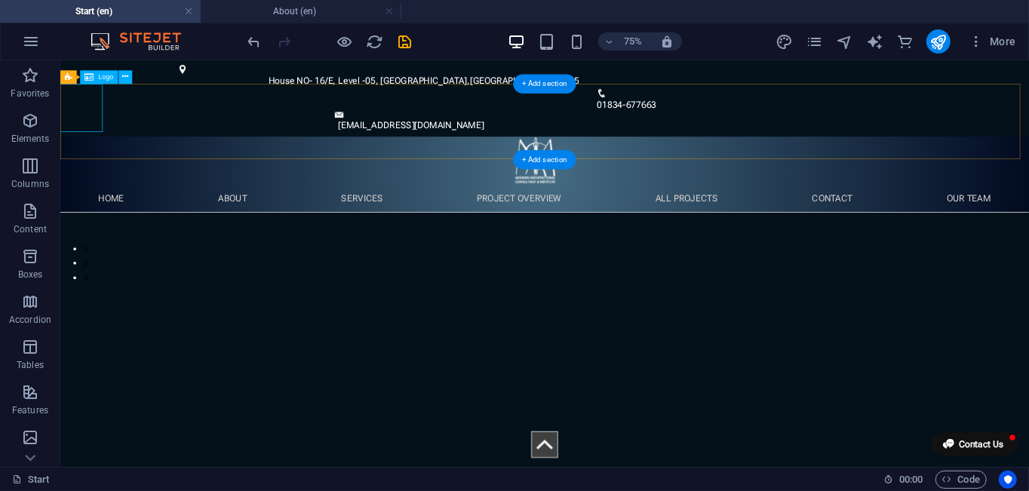
click at [92, 161] on div at bounding box center [695, 193] width 1292 height 64
select select "px"
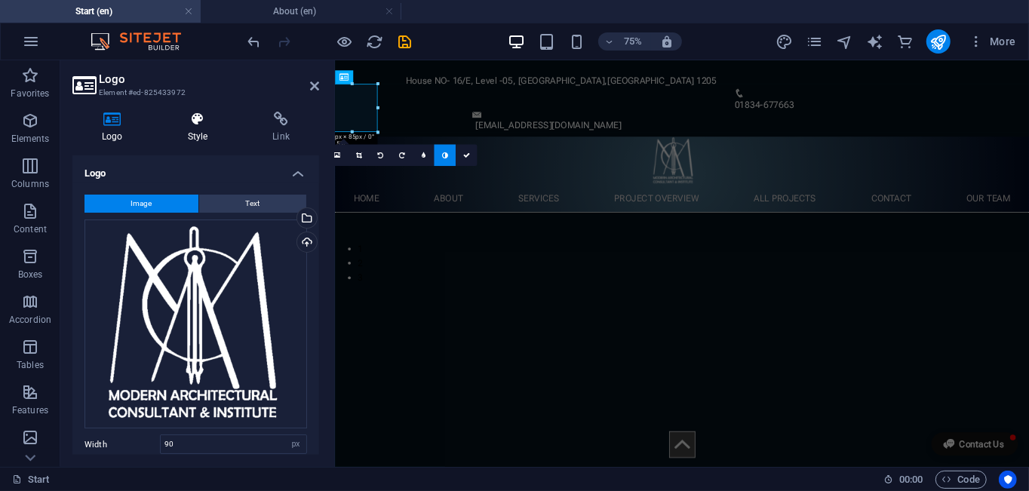
click at [187, 132] on h4 "Style" at bounding box center [200, 128] width 85 height 32
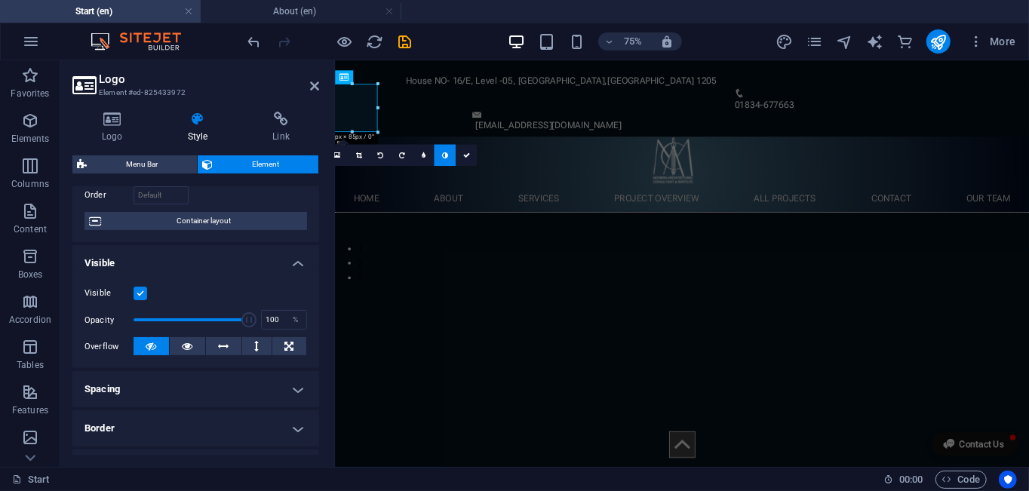
scroll to position [302, 0]
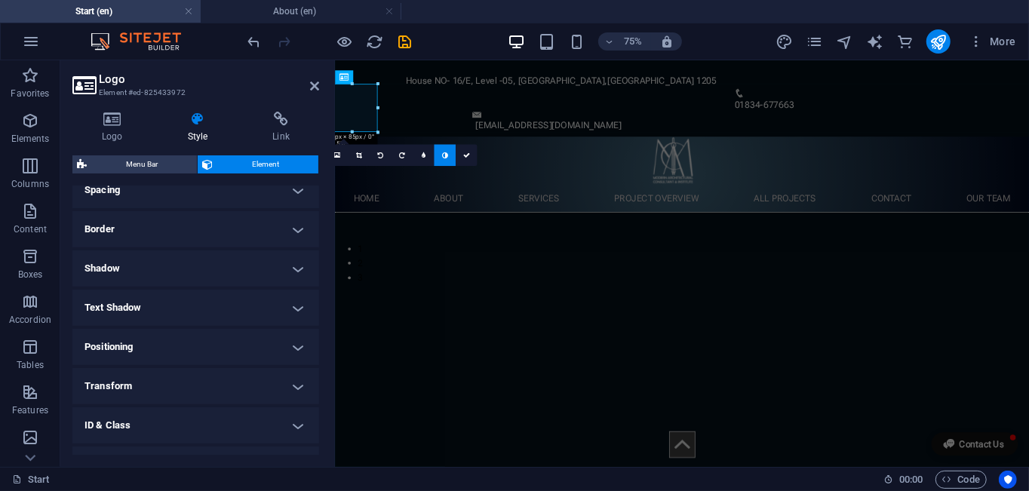
click at [278, 352] on h4 "Positioning" at bounding box center [195, 347] width 247 height 36
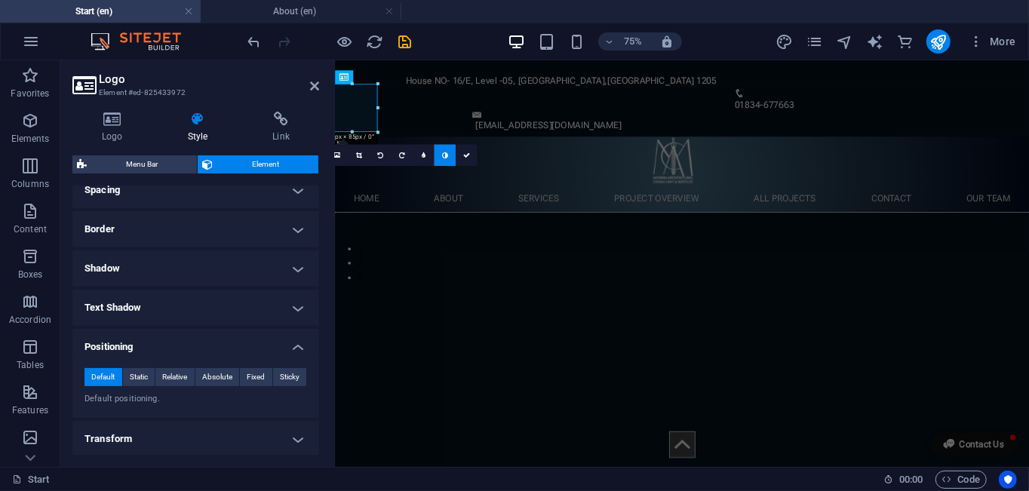
click at [278, 352] on h4 "Positioning" at bounding box center [195, 342] width 247 height 27
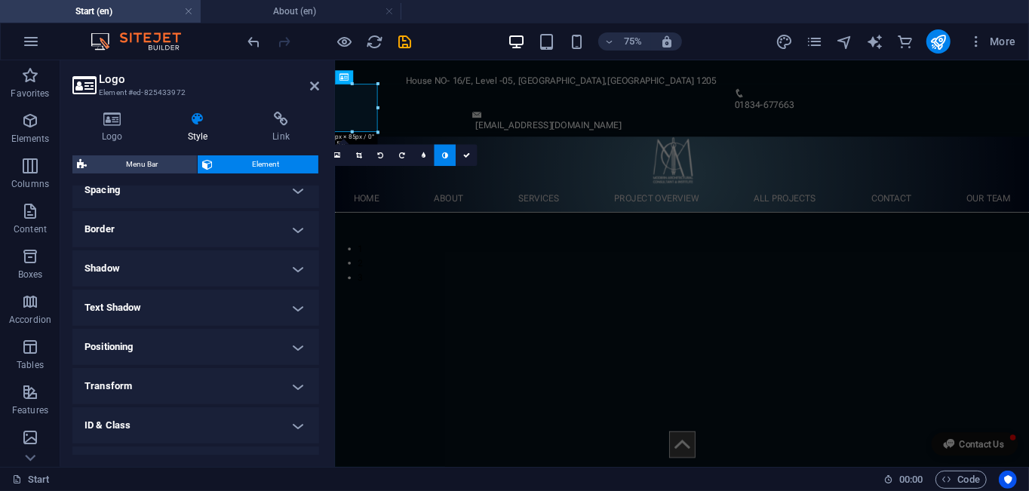
click at [285, 395] on h4 "Transform" at bounding box center [195, 386] width 247 height 36
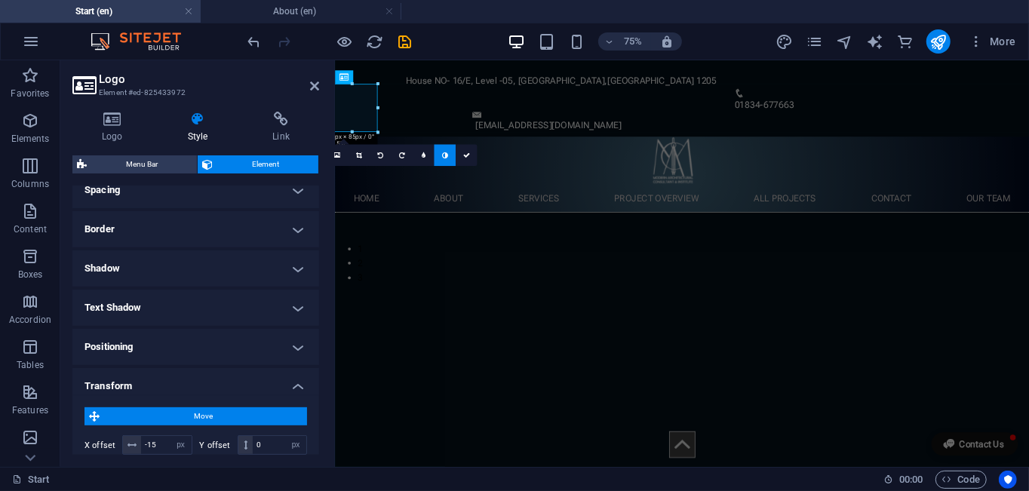
scroll to position [377, 0]
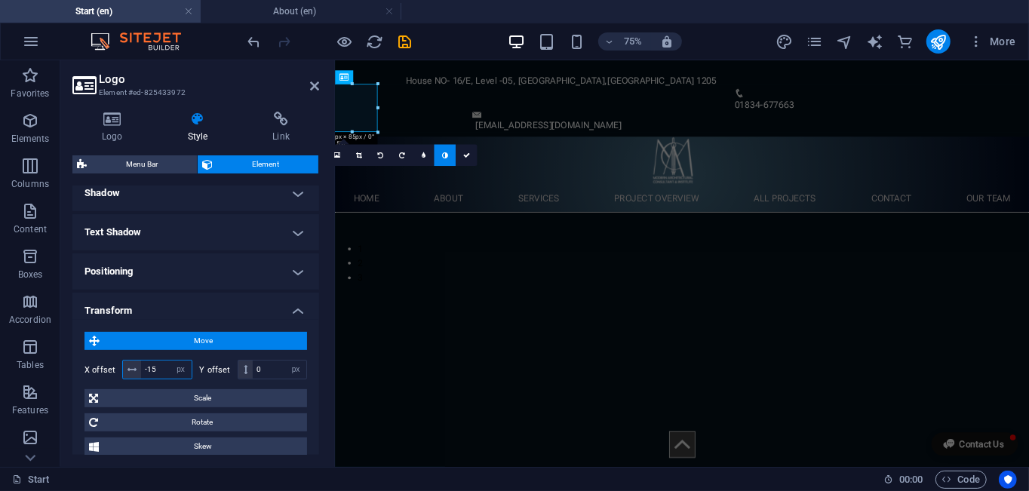
click at [118, 368] on div "X offset -15 px rem % em vh vw" at bounding box center [138, 370] width 108 height 20
type input "0"
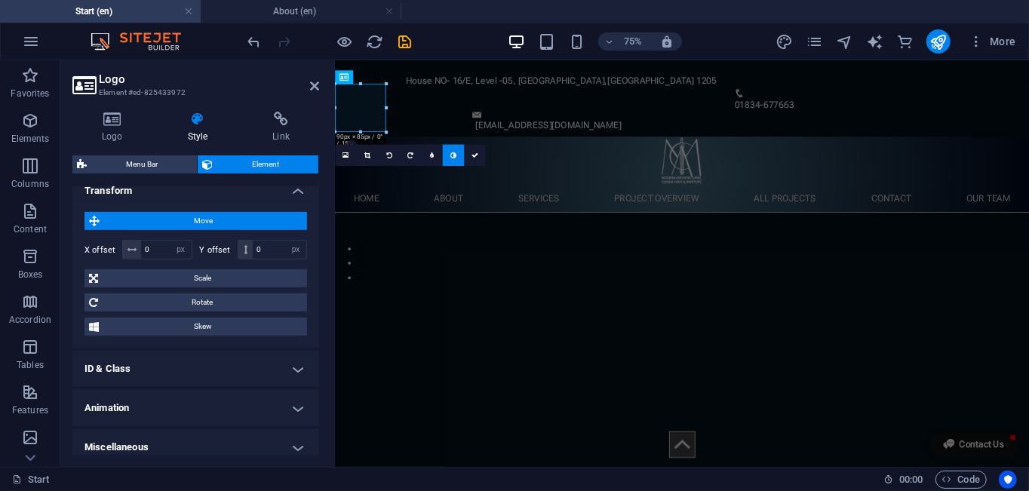
scroll to position [505, 0]
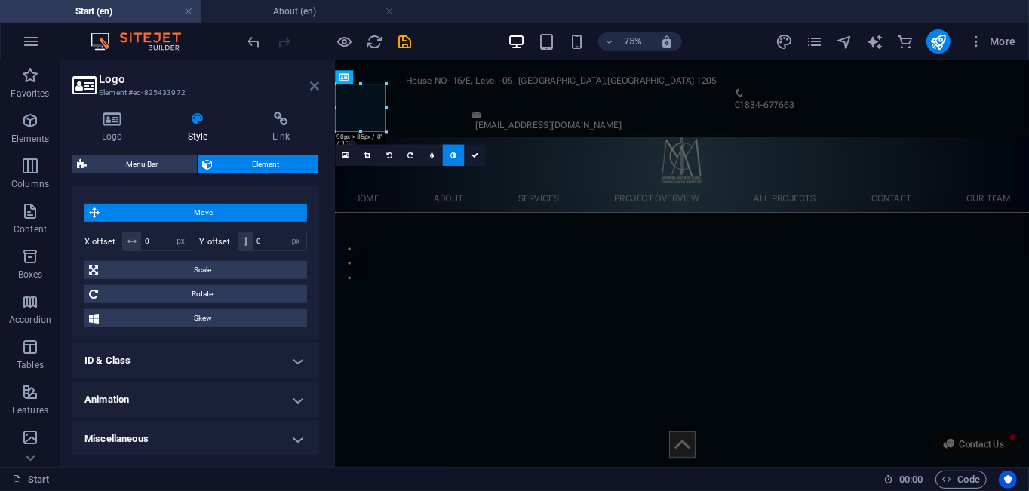
click at [314, 85] on icon at bounding box center [314, 86] width 9 height 12
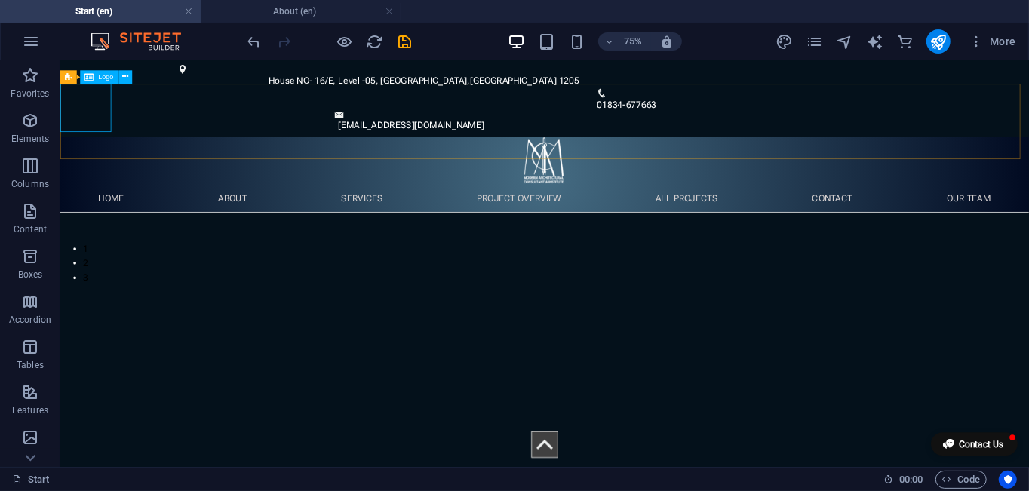
click at [88, 80] on icon at bounding box center [88, 77] width 9 height 14
select select "px"
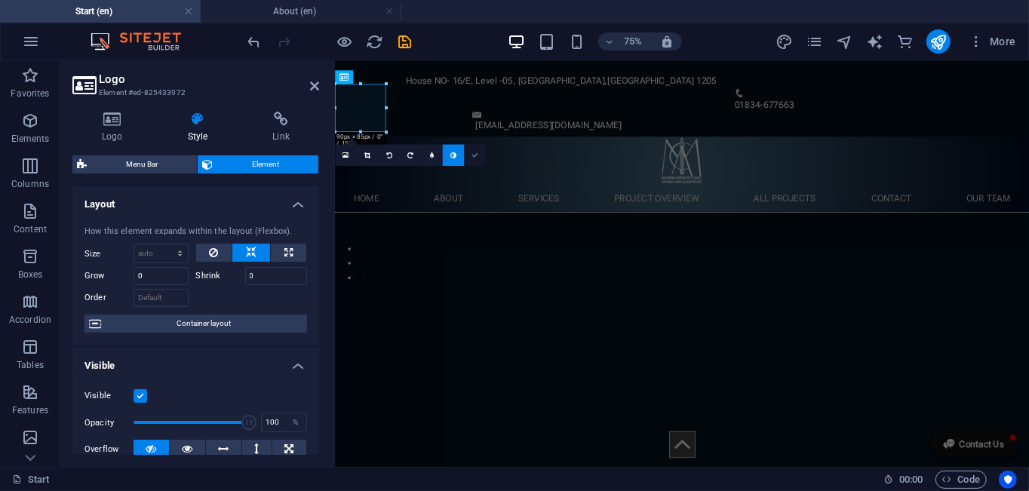
click at [479, 155] on link at bounding box center [475, 155] width 22 height 22
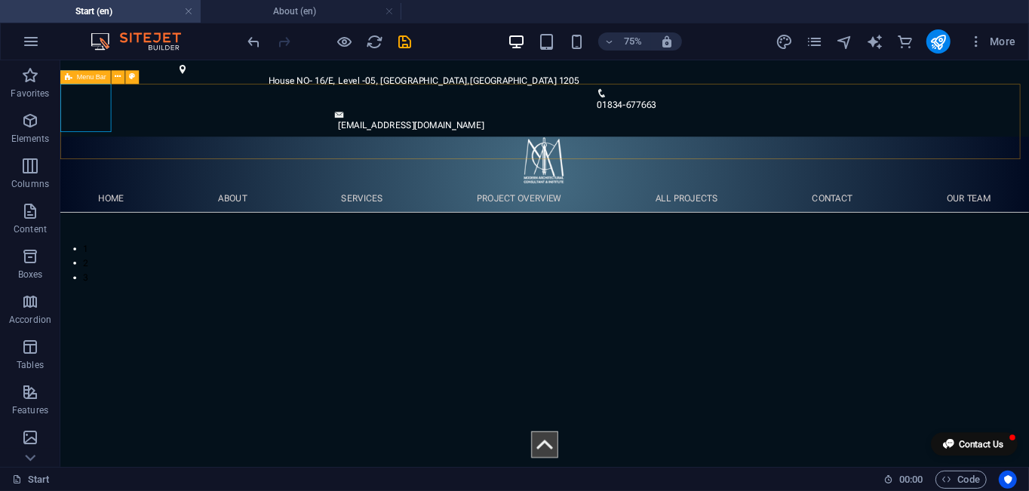
click at [74, 81] on div "Menu Bar" at bounding box center [85, 77] width 51 height 14
select select "rem"
select select "sticky_menu"
select select "px"
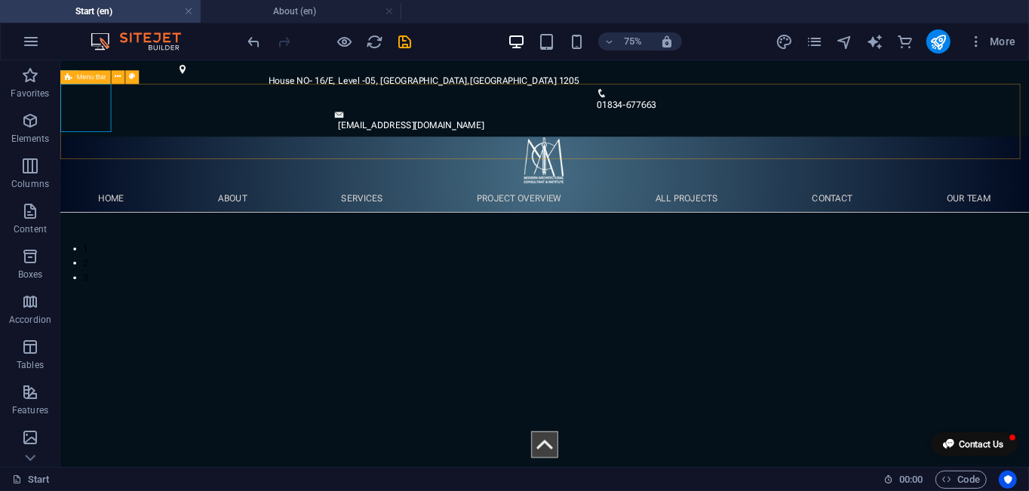
select select "px"
select select "hover_box_bottom"
select select "px"
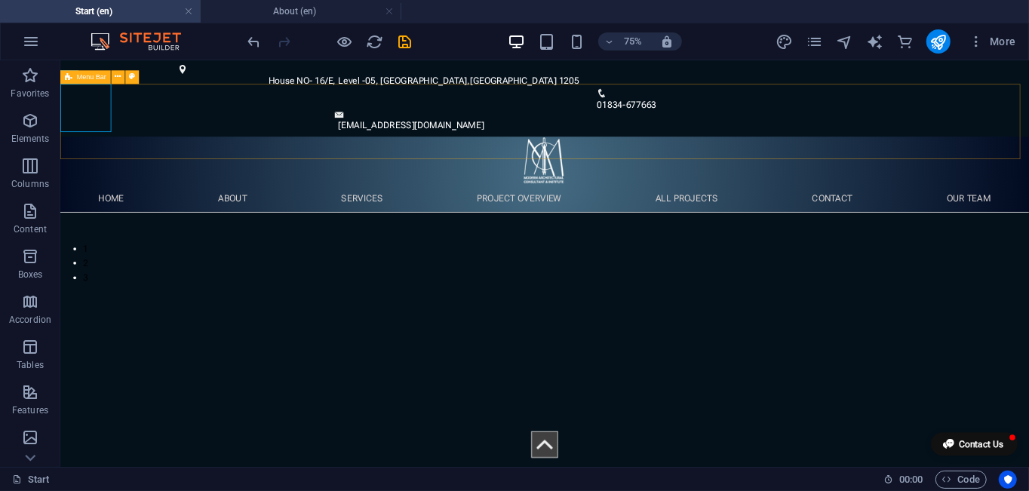
select select "rem"
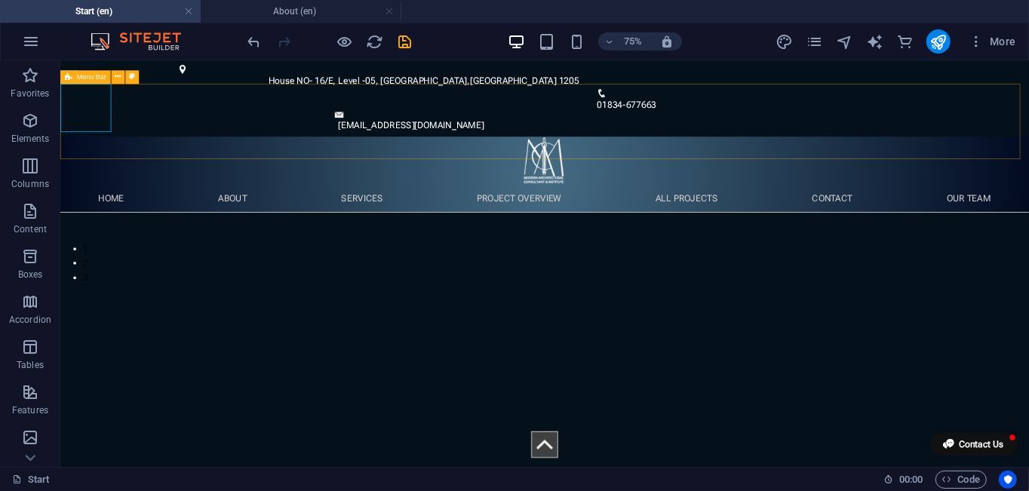
select select "rem"
select select "px"
select select "300"
select select "px"
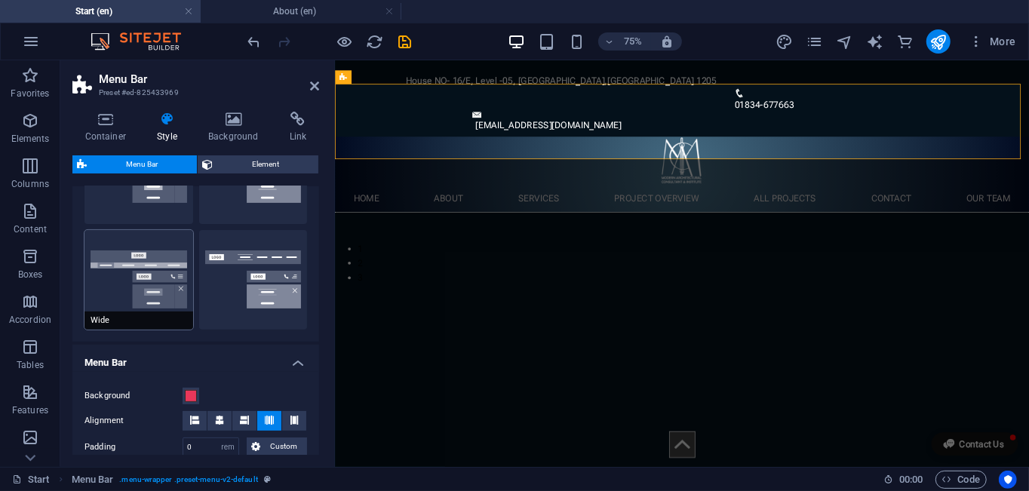
scroll to position [226, 0]
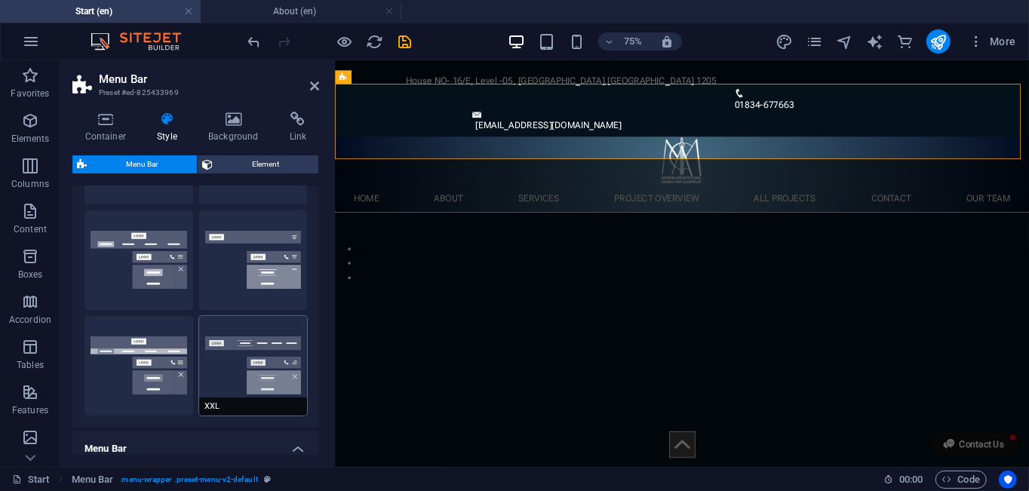
click at [232, 367] on button "XXL" at bounding box center [253, 366] width 109 height 100
type input "1"
type input "0"
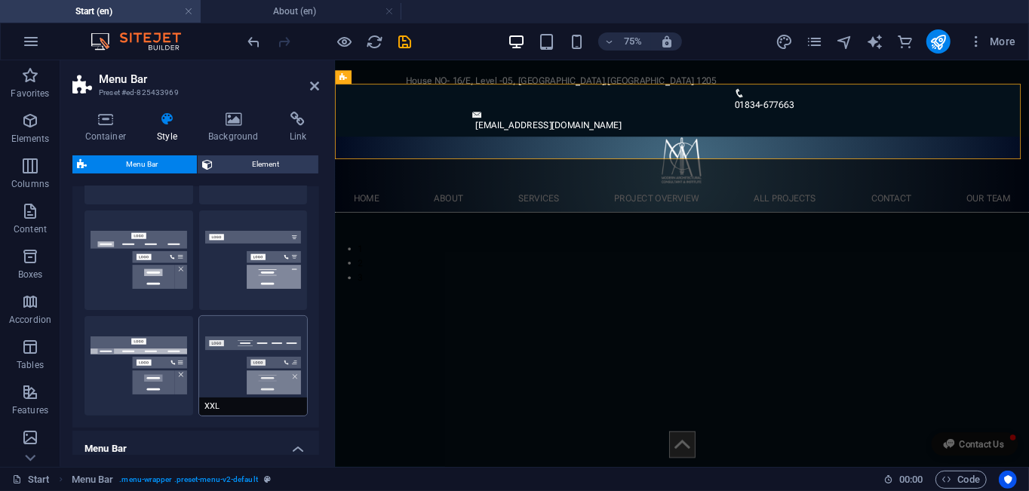
select select "hover_border_vertical"
type input "2"
type input "1.5"
type input "0.5"
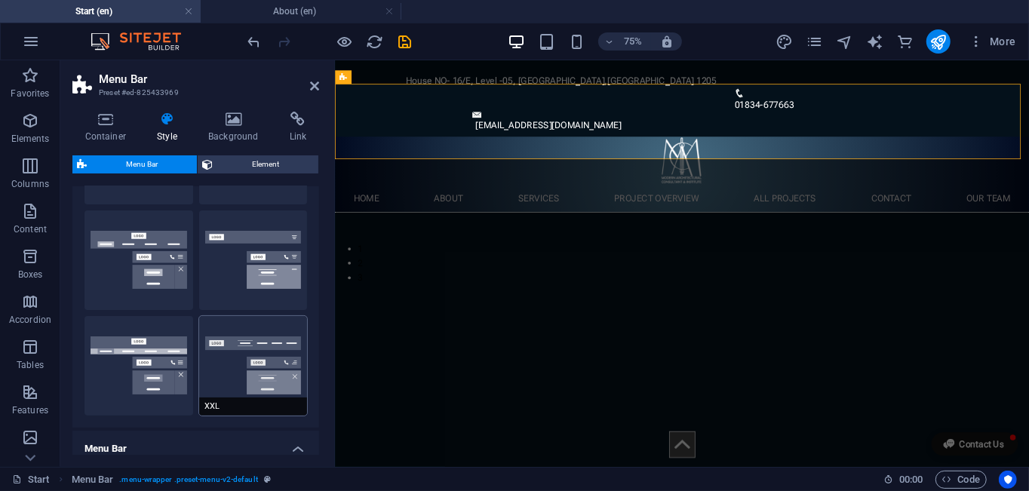
type input "0.5"
select select "link-special-font"
type input "1.8"
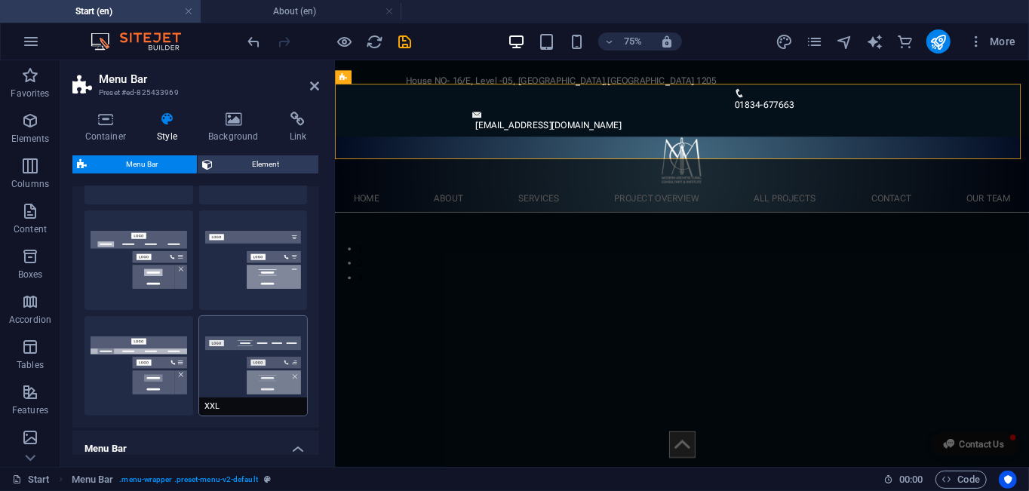
select select "rem"
select select "700"
type input "2"
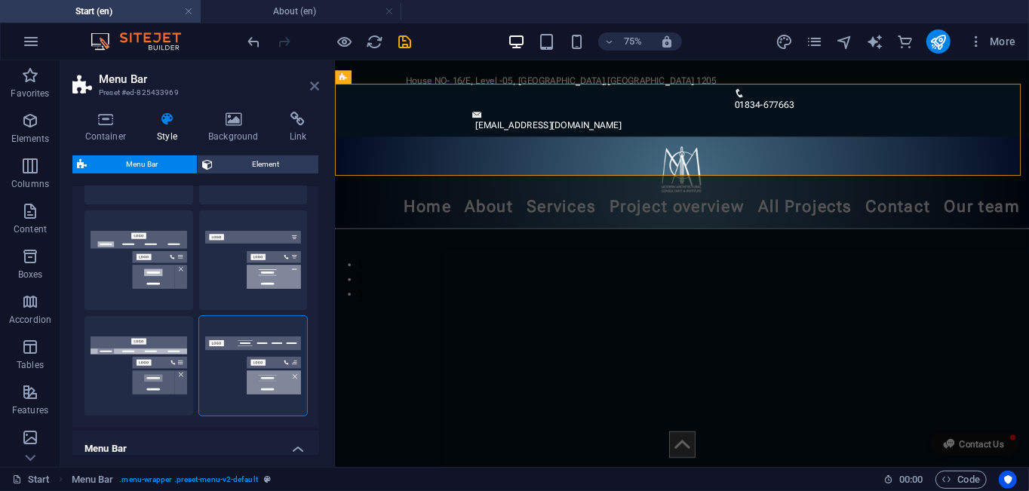
click at [310, 89] on icon at bounding box center [314, 86] width 9 height 12
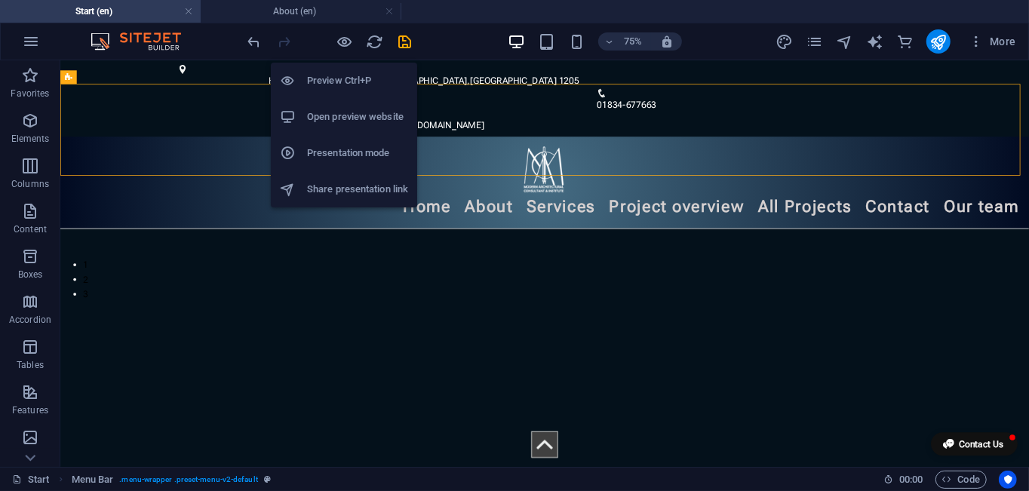
click at [334, 72] on h6 "Preview Ctrl+P" at bounding box center [357, 81] width 101 height 18
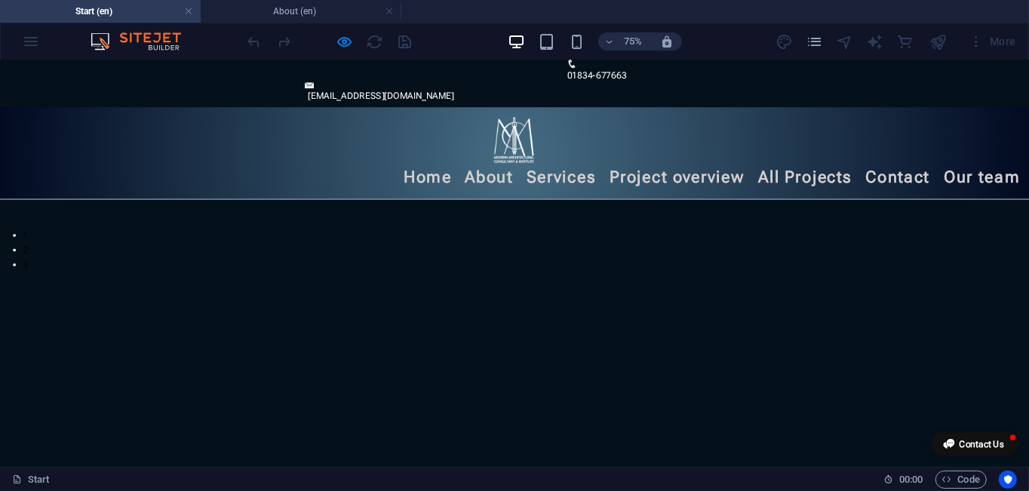
scroll to position [0, 0]
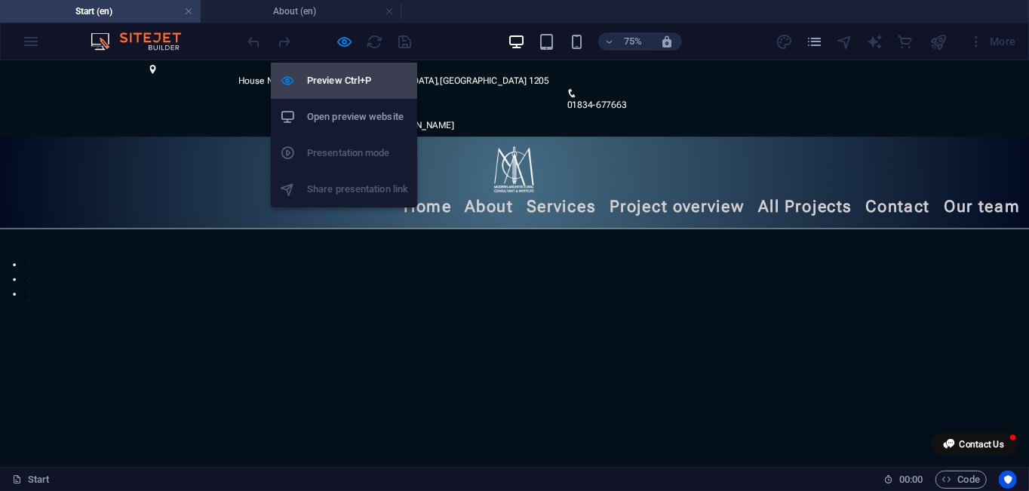
click at [350, 84] on h6 "Preview Ctrl+P" at bounding box center [357, 81] width 101 height 18
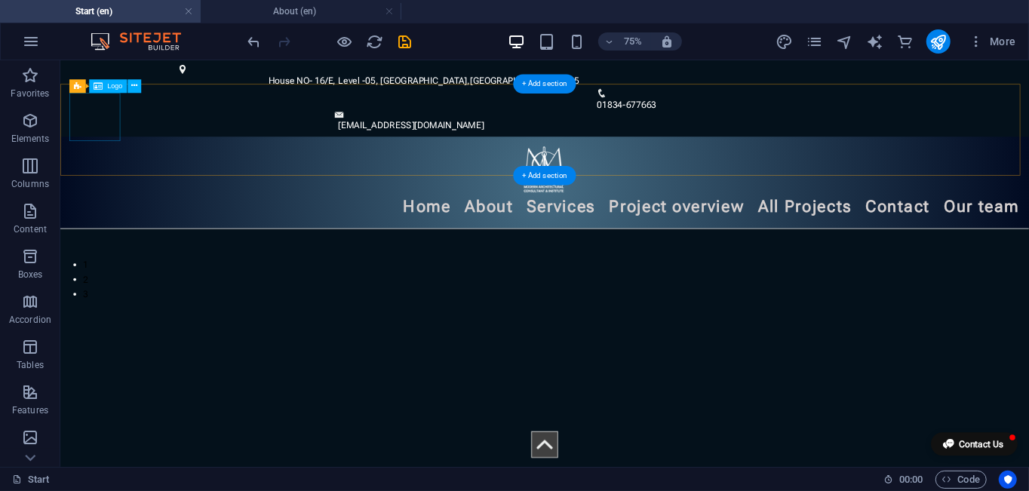
click at [94, 174] on div at bounding box center [705, 206] width 1267 height 64
select select "px"
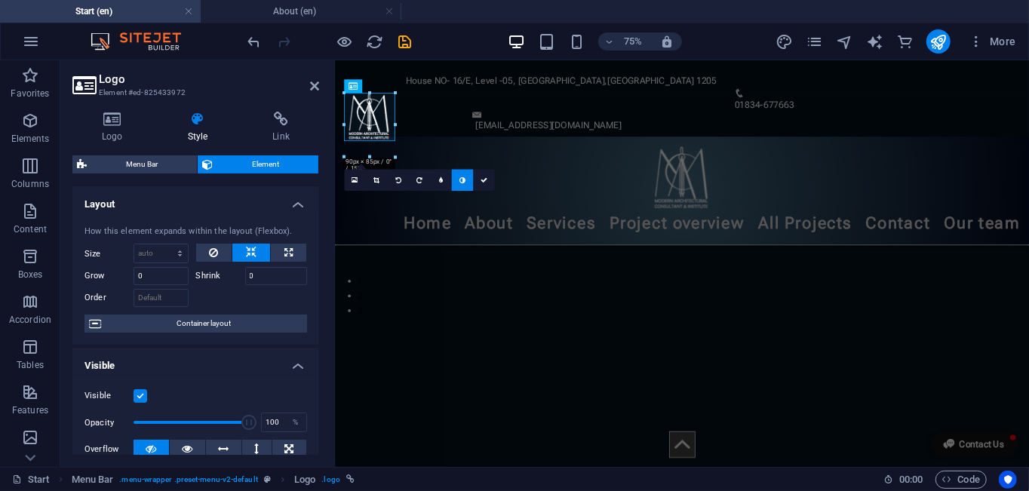
drag, startPoint x: 397, startPoint y: 140, endPoint x: 113, endPoint y: 124, distance: 284.1
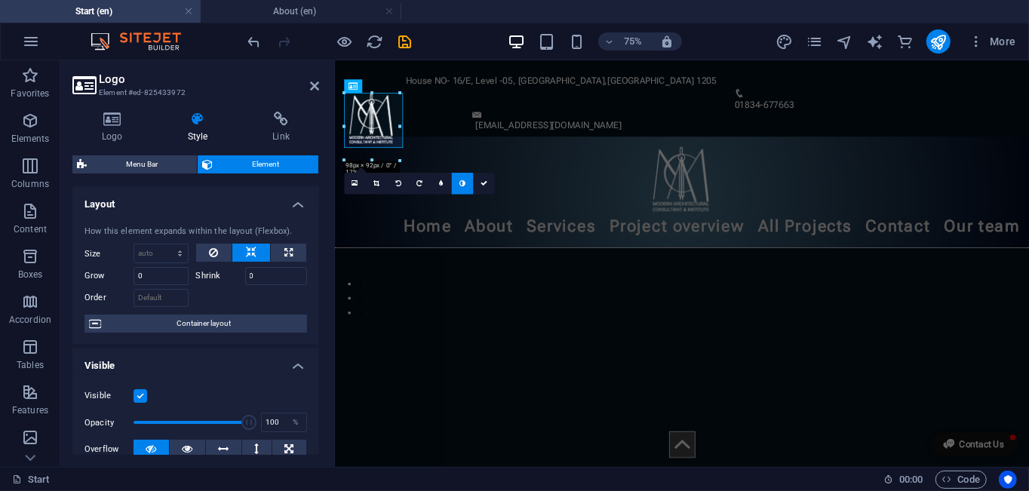
drag, startPoint x: 399, startPoint y: 118, endPoint x: 421, endPoint y: 121, distance: 22.1
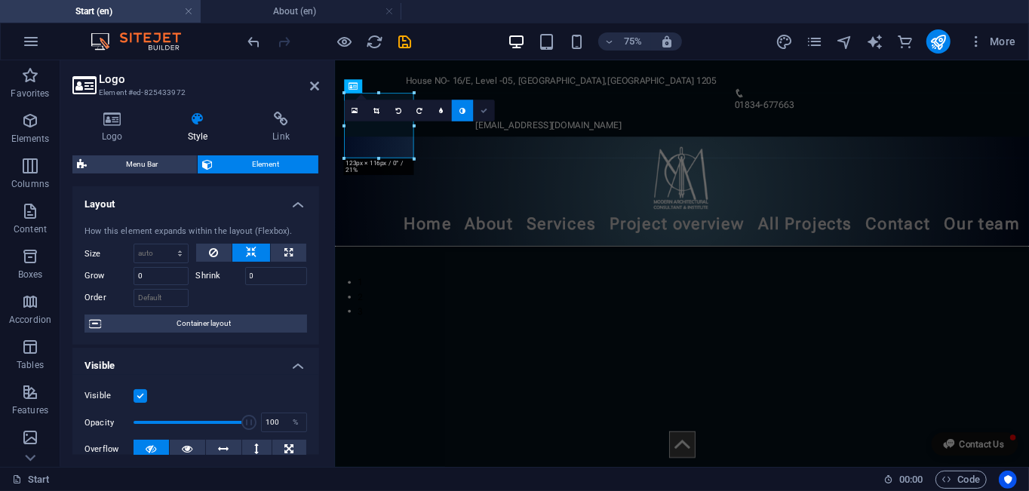
click at [484, 114] on link at bounding box center [484, 111] width 22 height 22
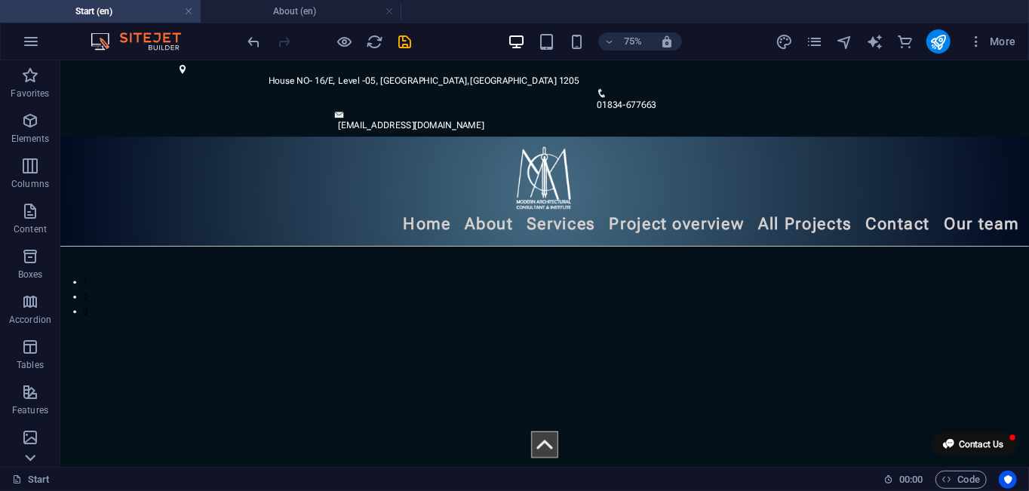
click at [32, 459] on icon at bounding box center [30, 458] width 11 height 7
